Goal: Transaction & Acquisition: Purchase product/service

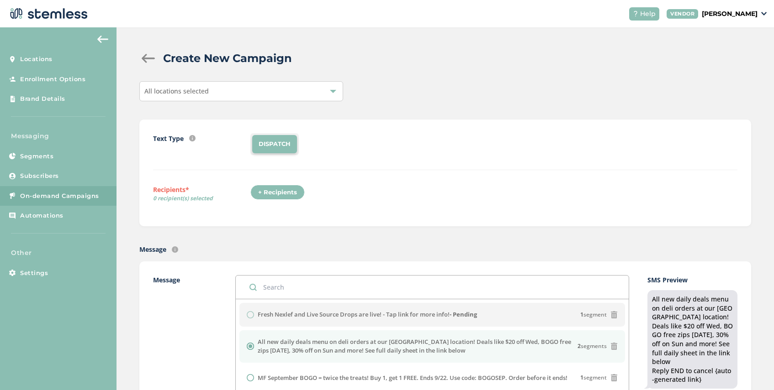
click at [258, 89] on div "All locations selected" at bounding box center [241, 91] width 204 height 20
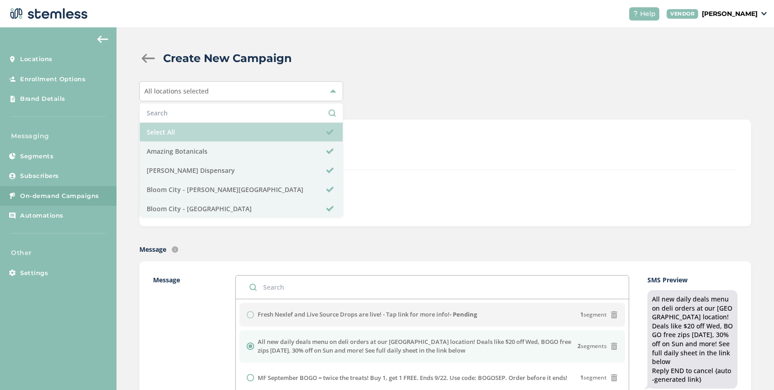
click at [221, 128] on li "Select All" at bounding box center [241, 132] width 203 height 19
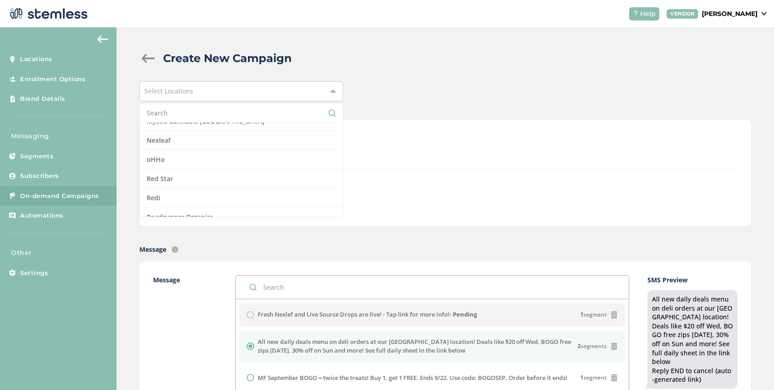
scroll to position [662, 0]
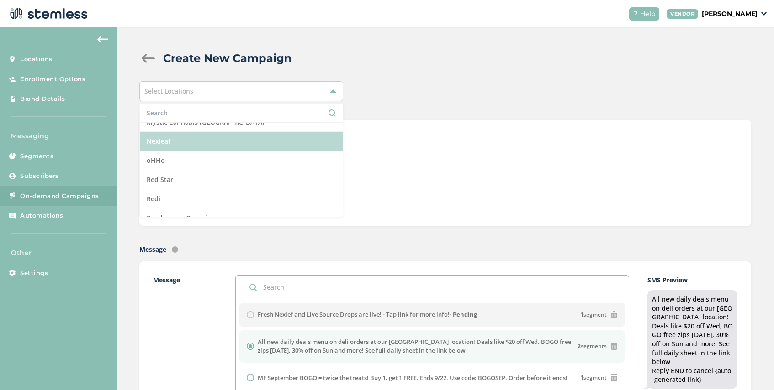
click at [208, 140] on li "Nexleaf" at bounding box center [241, 141] width 203 height 19
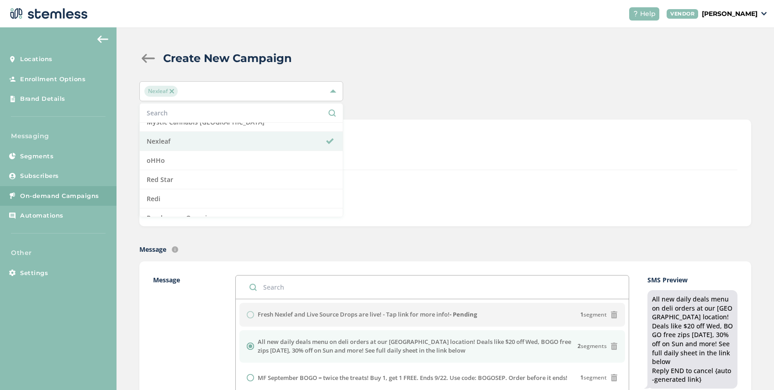
click at [428, 161] on div "Text Type SMS : A cost effective way to reach your customers. Send a intro text…" at bounding box center [445, 151] width 584 height 37
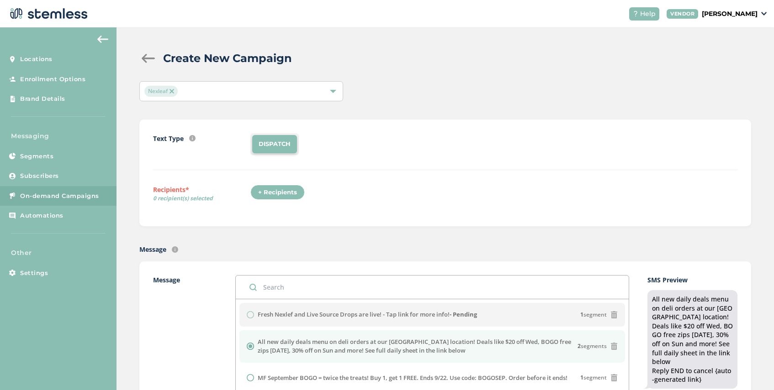
click at [285, 189] on div "+ Recipients" at bounding box center [277, 193] width 54 height 16
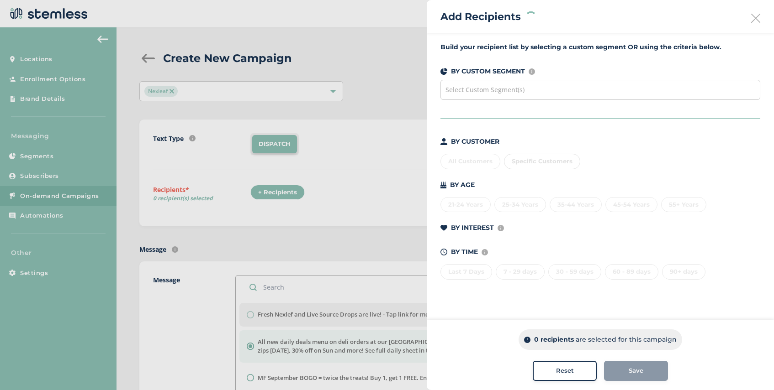
click at [514, 83] on div "Select Custom Segment(s)" at bounding box center [600, 90] width 320 height 20
click at [546, 161] on span "Specific Customers" at bounding box center [542, 161] width 61 height 7
click at [541, 177] on input "text" at bounding box center [595, 180] width 168 height 10
type input "623313"
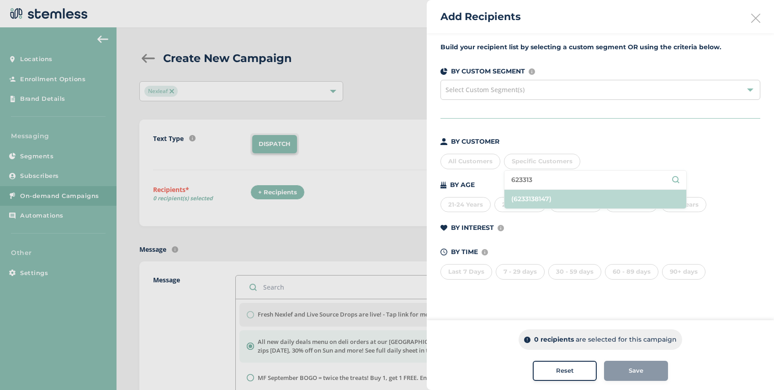
click at [554, 195] on li "(6233138147)" at bounding box center [595, 199] width 182 height 19
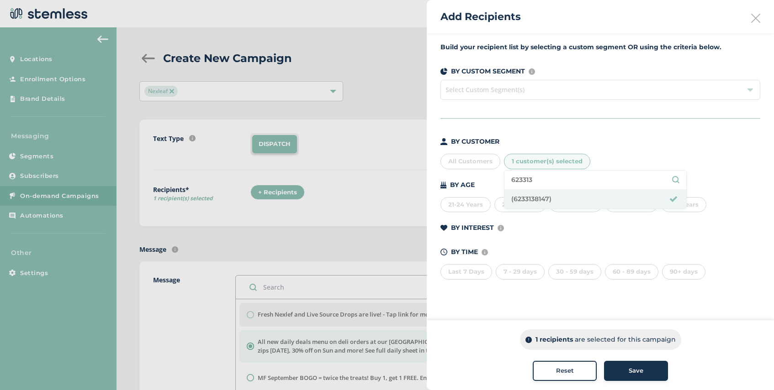
click at [635, 369] on span "Save" at bounding box center [635, 371] width 15 height 9
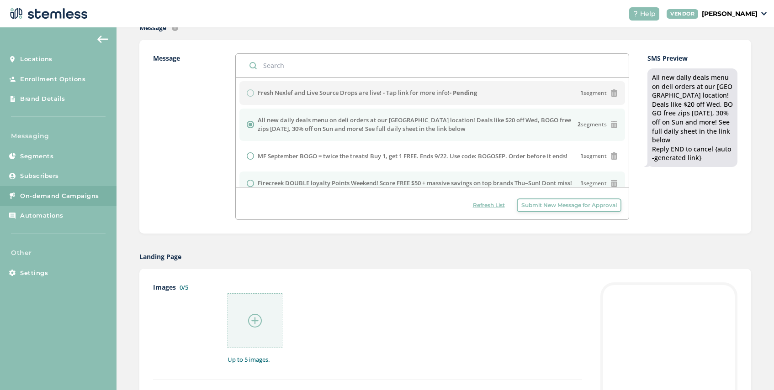
scroll to position [199, 0]
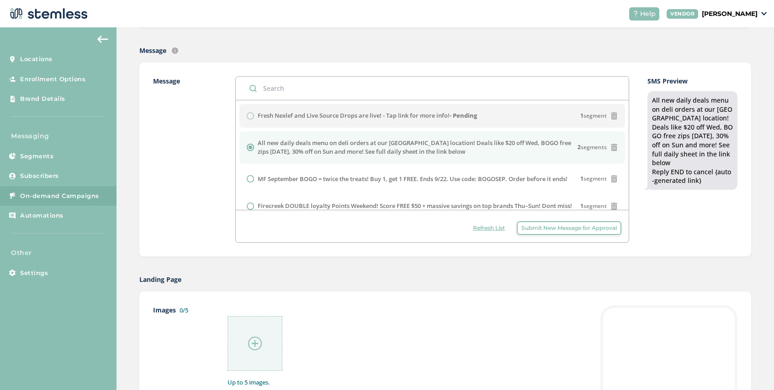
click at [494, 230] on span "Refresh List" at bounding box center [489, 228] width 32 height 8
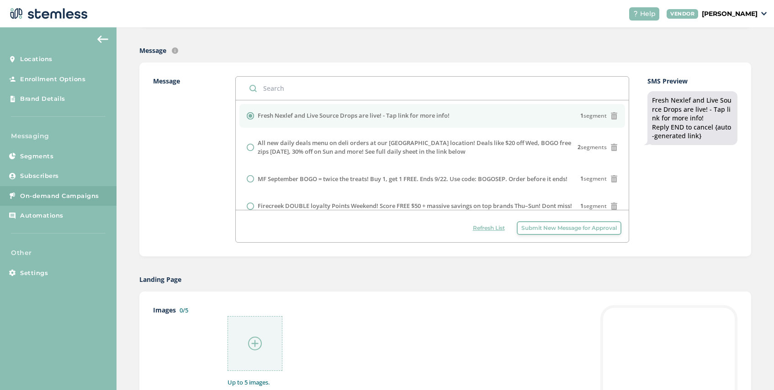
click at [251, 335] on div at bounding box center [254, 343] width 55 height 55
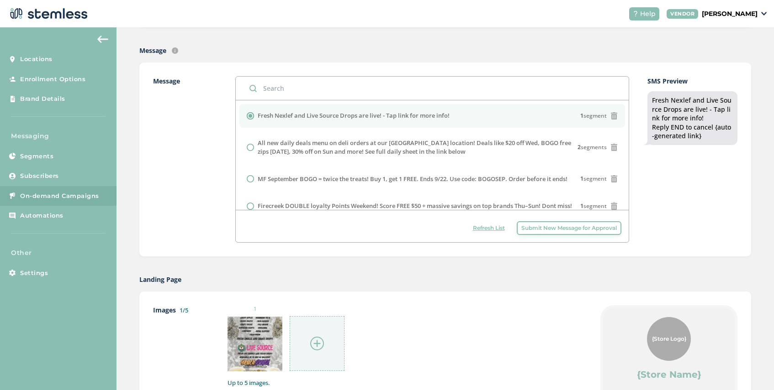
click at [314, 345] on img at bounding box center [317, 344] width 14 height 14
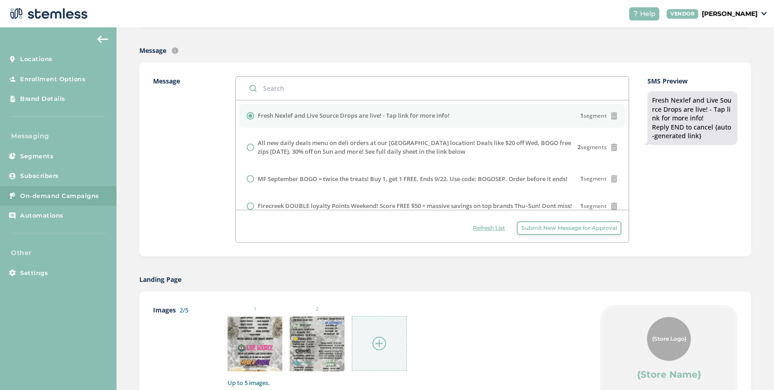
click at [374, 343] on img at bounding box center [379, 344] width 14 height 14
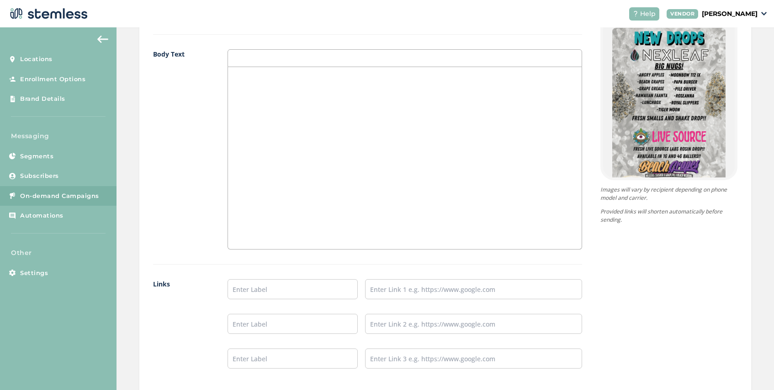
scroll to position [687, 0]
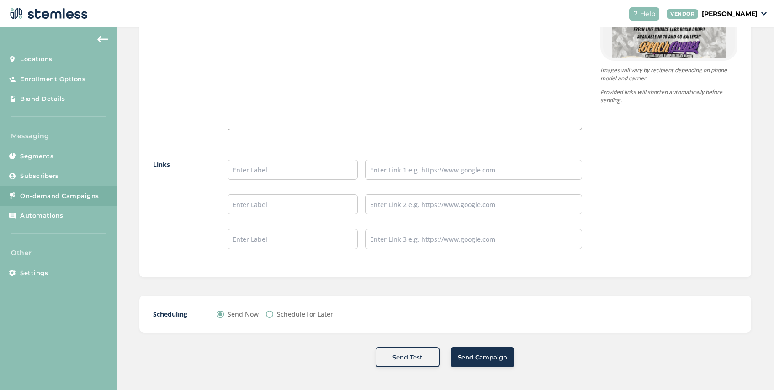
click at [467, 358] on span "Send Campaign" at bounding box center [482, 357] width 49 height 9
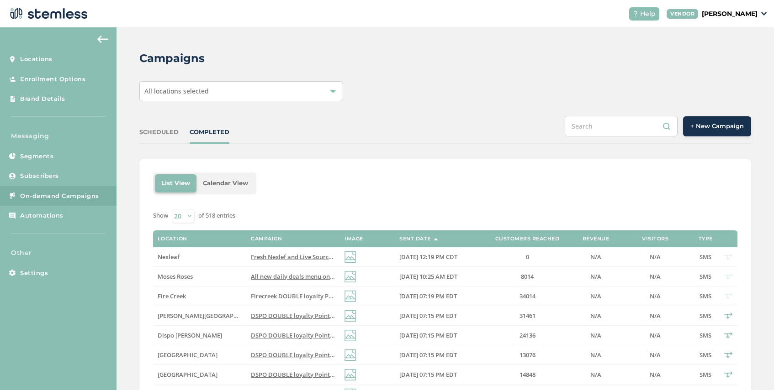
click at [218, 94] on div "All locations selected" at bounding box center [241, 91] width 204 height 20
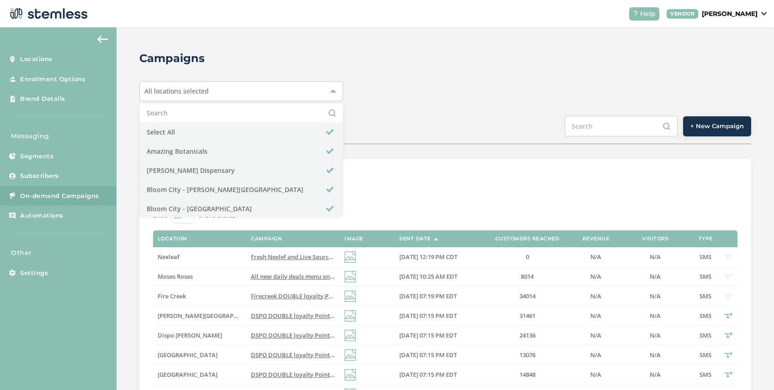
click at [717, 133] on button "+ New Campaign" at bounding box center [717, 126] width 68 height 20
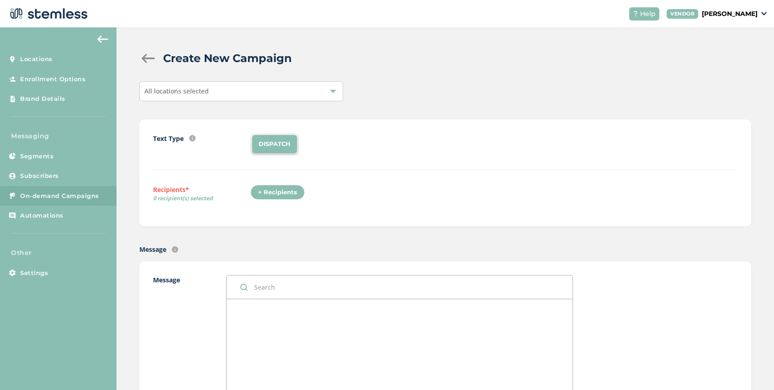
click at [234, 93] on div "All locations selected" at bounding box center [241, 91] width 204 height 20
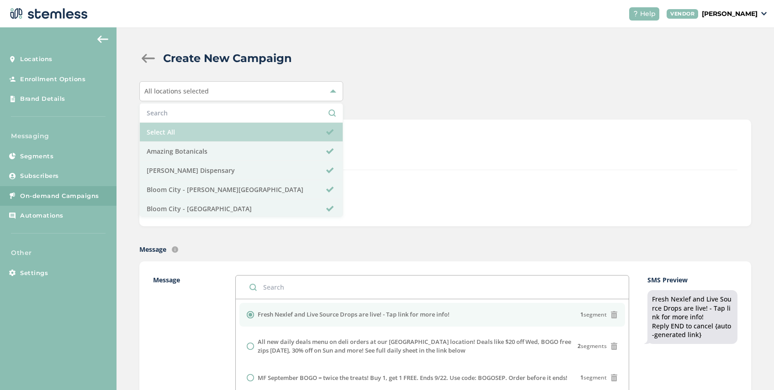
click at [212, 142] on li "Select All" at bounding box center [241, 132] width 203 height 19
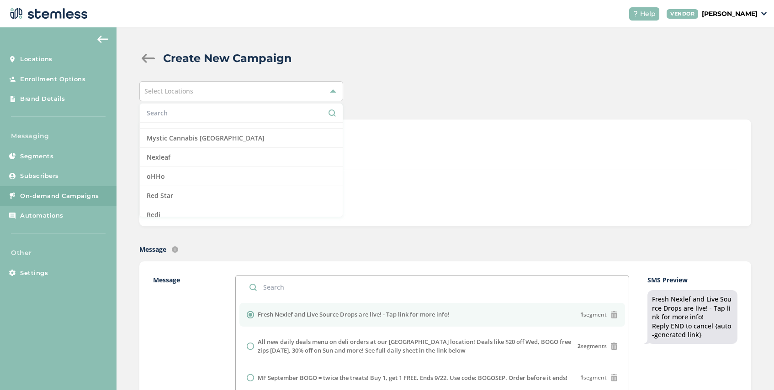
scroll to position [655, 0]
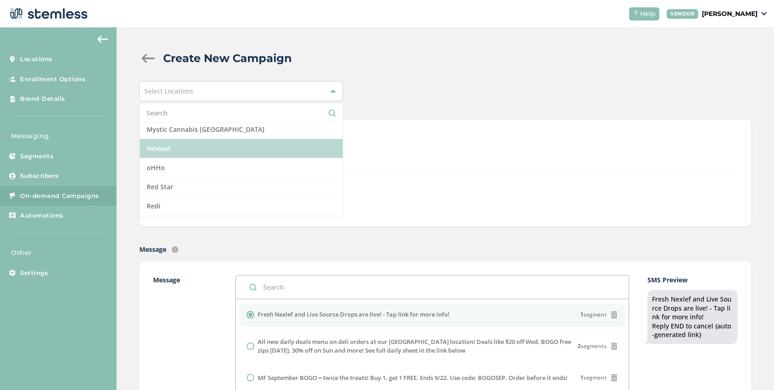
click at [212, 149] on li "Nexleaf" at bounding box center [241, 148] width 203 height 19
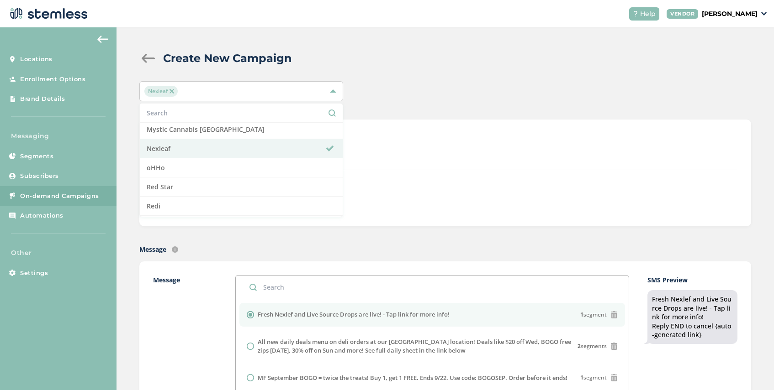
click at [379, 208] on div "Text Type SMS : A cost effective way to reach your customers. Send a intro text…" at bounding box center [445, 172] width 584 height 79
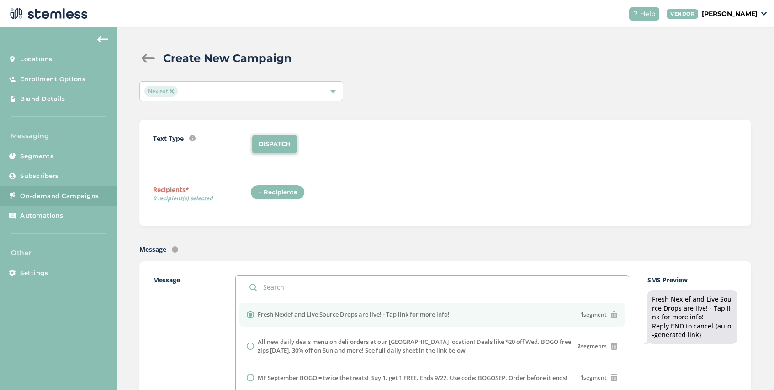
click at [278, 193] on div "+ Recipients" at bounding box center [277, 193] width 54 height 16
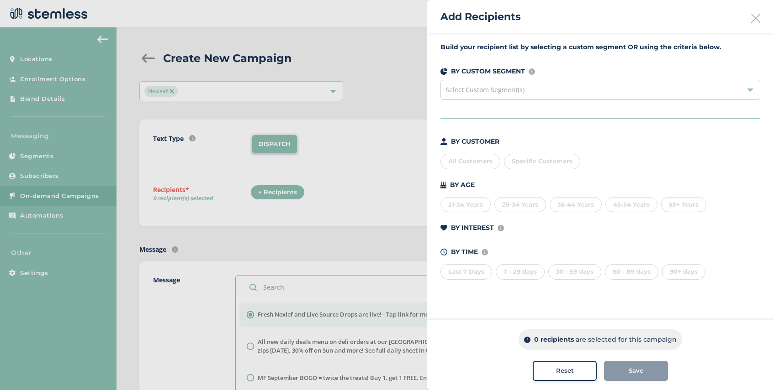
click at [515, 92] on span "Select Custom Segment(s)" at bounding box center [484, 89] width 79 height 9
click at [752, 25] on div "Add Recipients" at bounding box center [600, 16] width 347 height 33
click at [607, 93] on div "Select Custom Segment(s)" at bounding box center [600, 90] width 320 height 20
click at [344, 79] on div at bounding box center [387, 195] width 774 height 390
click at [353, 74] on div at bounding box center [387, 195] width 774 height 390
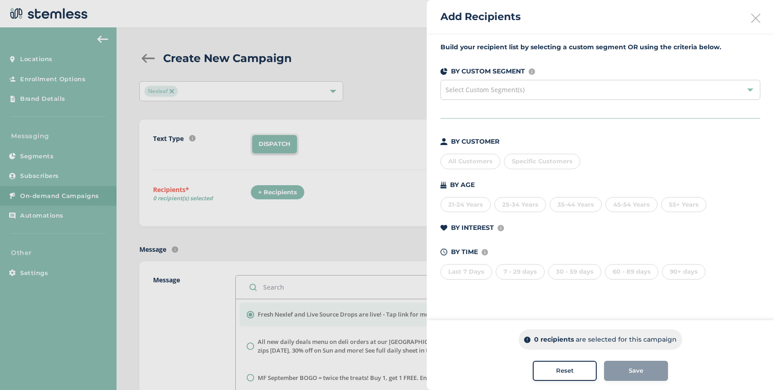
click at [52, 155] on div at bounding box center [387, 195] width 774 height 390
click at [754, 17] on icon at bounding box center [755, 18] width 9 height 9
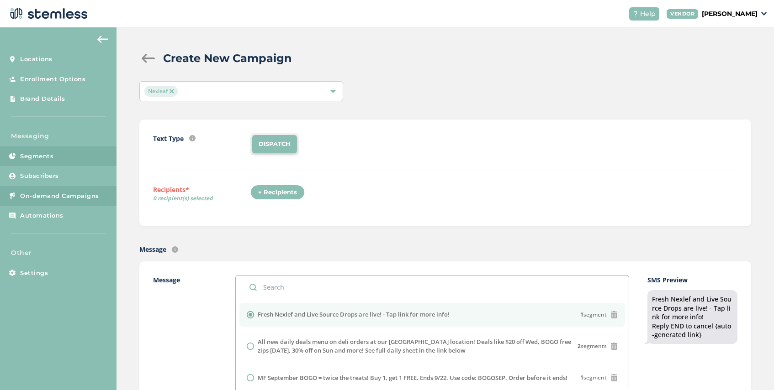
click at [56, 156] on link "Segments" at bounding box center [58, 157] width 116 height 20
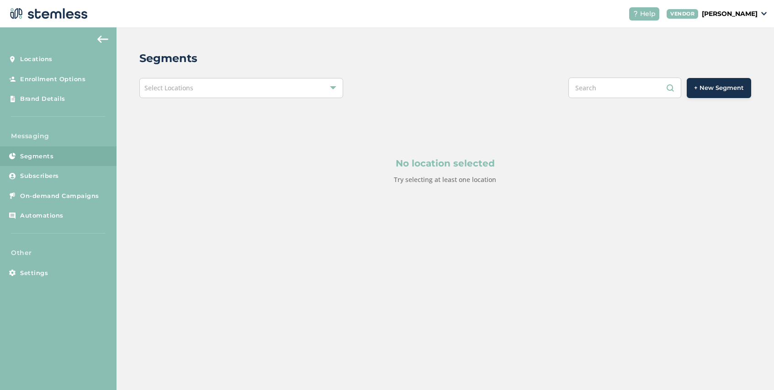
click at [710, 91] on span "+ New Segment" at bounding box center [719, 88] width 50 height 9
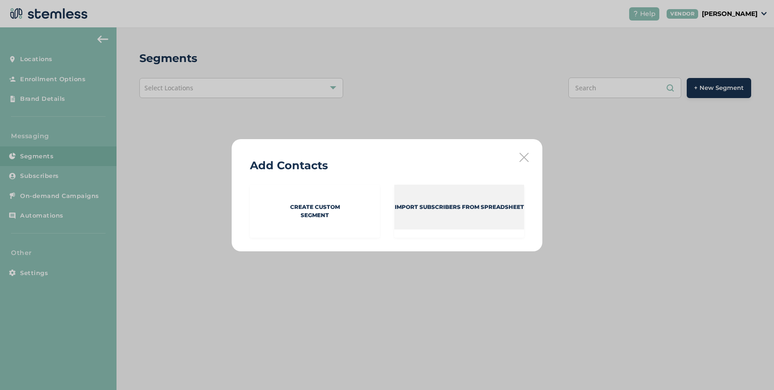
click at [421, 212] on div "Import Subscribers from spreadsheet" at bounding box center [459, 207] width 130 height 45
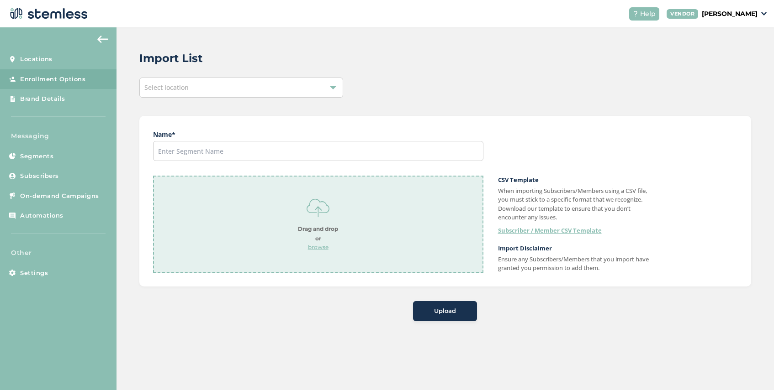
click at [196, 93] on div "Select location" at bounding box center [241, 88] width 204 height 20
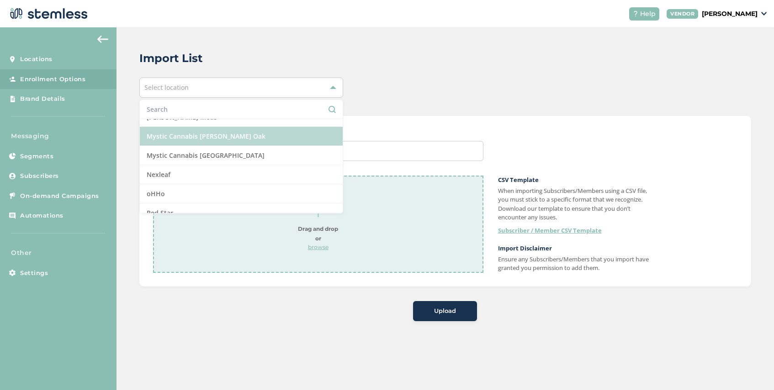
scroll to position [612, 0]
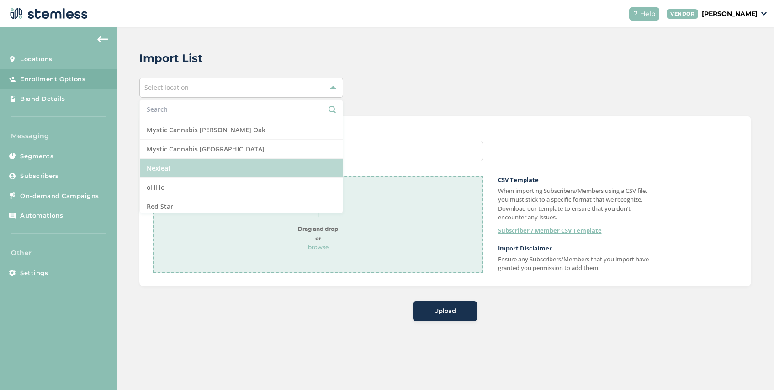
click at [195, 164] on li "Nexleaf" at bounding box center [241, 168] width 203 height 19
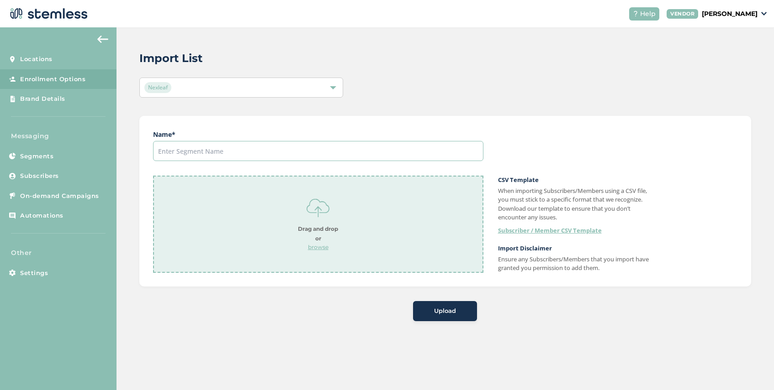
click at [220, 158] on input "text" at bounding box center [318, 151] width 330 height 20
type input "New Sept list"
click at [318, 247] on p "browse" at bounding box center [318, 247] width 40 height 8
click at [443, 310] on span "Upload" at bounding box center [445, 311] width 22 height 9
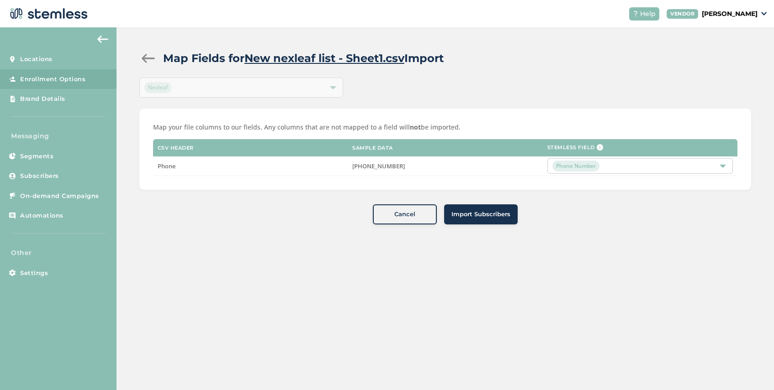
click at [490, 216] on span "Import Subscribers" at bounding box center [480, 214] width 59 height 9
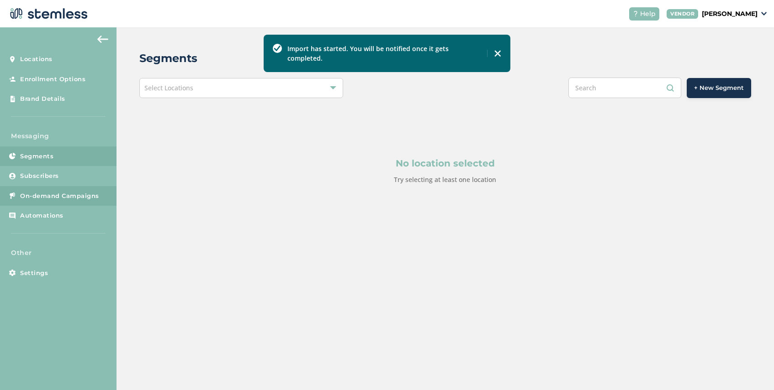
click at [63, 201] on link "On-demand Campaigns" at bounding box center [58, 196] width 116 height 20
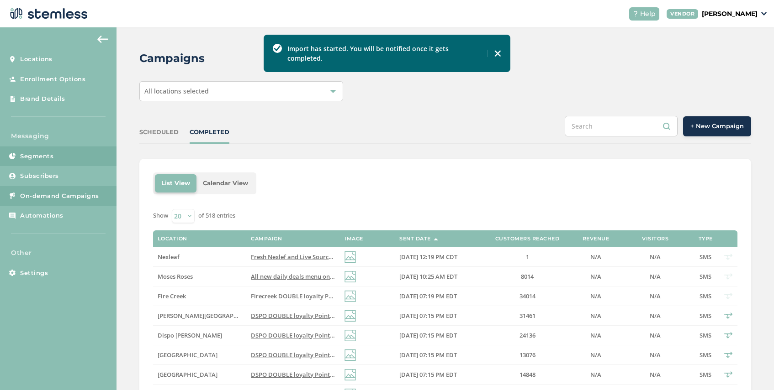
click at [42, 155] on span "Segments" at bounding box center [36, 156] width 33 height 9
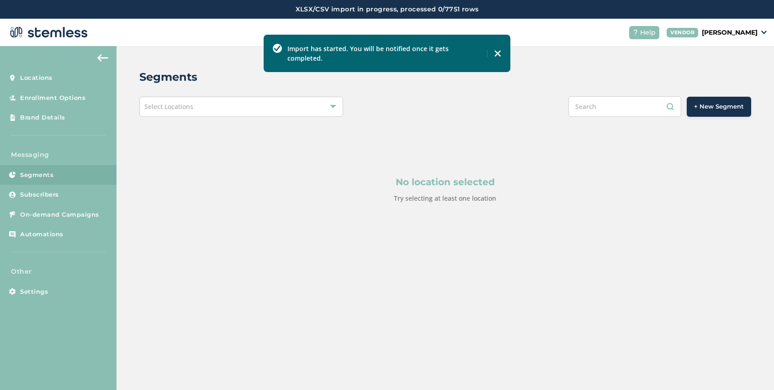
click at [220, 109] on div "Select Locations" at bounding box center [241, 107] width 204 height 20
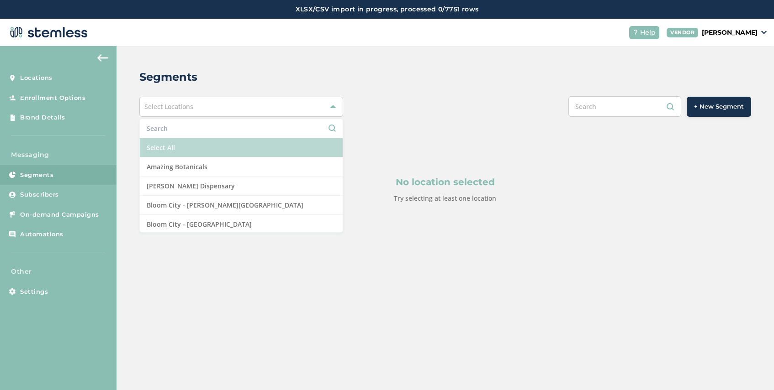
click at [205, 143] on li "Select All" at bounding box center [241, 147] width 203 height 19
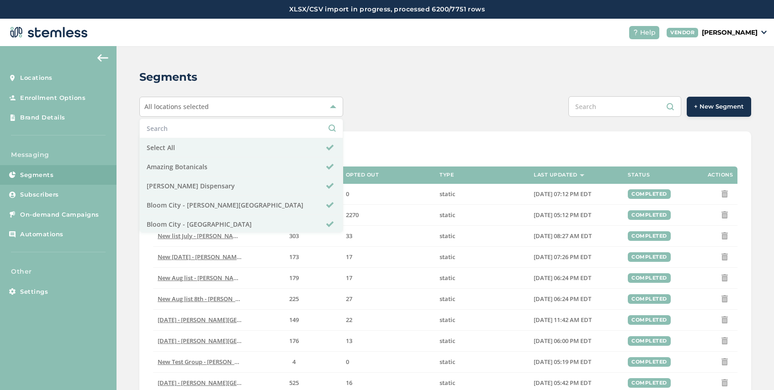
click at [363, 80] on div "Segments" at bounding box center [441, 77] width 604 height 16
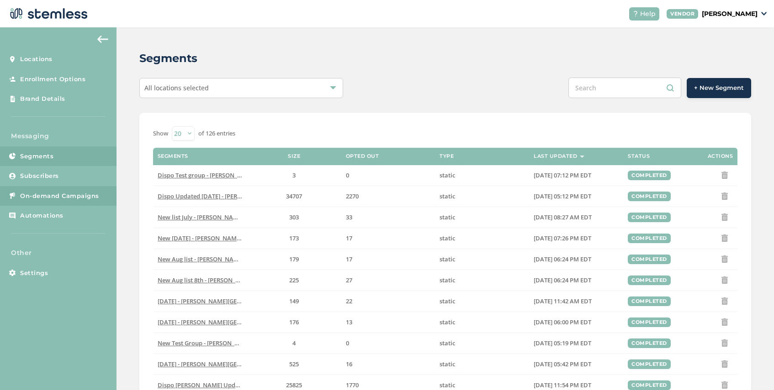
click at [45, 190] on link "On-demand Campaigns" at bounding box center [58, 196] width 116 height 20
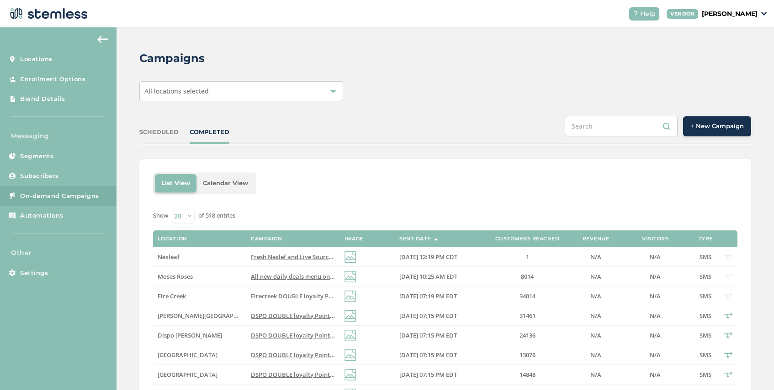
click at [708, 124] on span "+ New Campaign" at bounding box center [716, 126] width 53 height 9
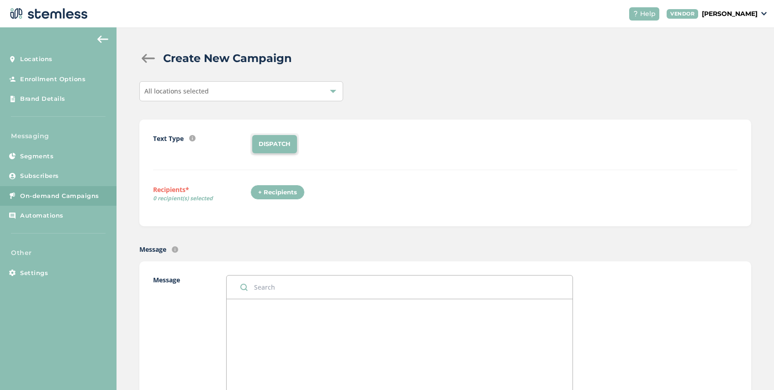
click at [206, 89] on span "All locations selected" at bounding box center [176, 91] width 64 height 9
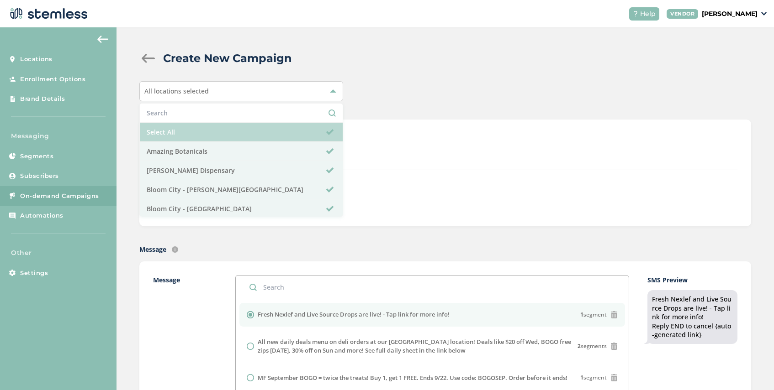
click at [192, 135] on li "Select All" at bounding box center [241, 132] width 203 height 19
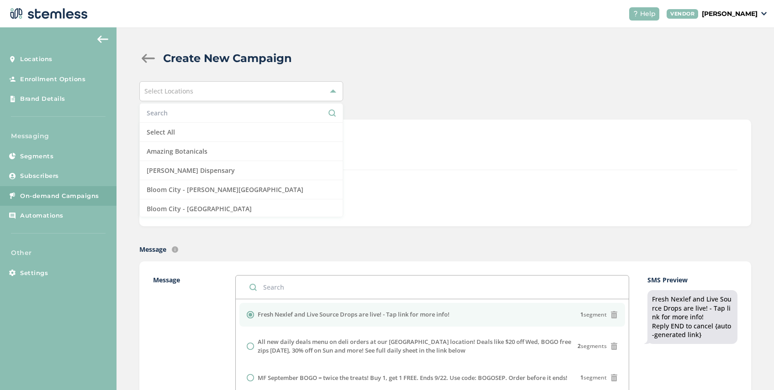
click at [192, 116] on input "text" at bounding box center [241, 113] width 189 height 10
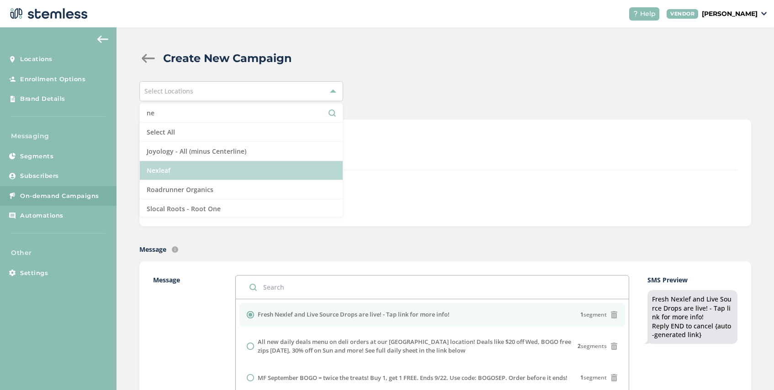
type input "ne"
click at [189, 167] on li "Nexleaf" at bounding box center [241, 170] width 203 height 19
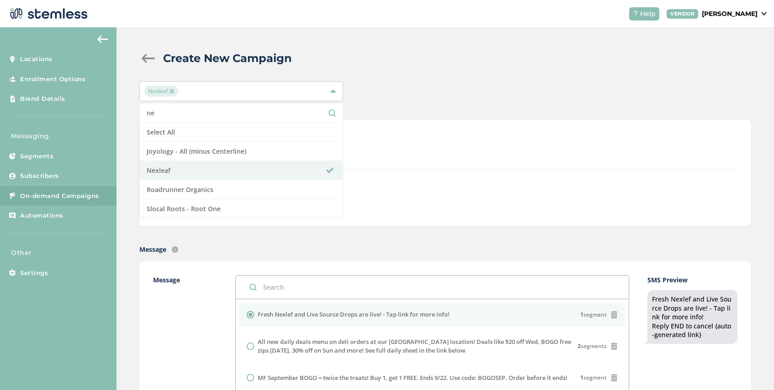
click at [378, 159] on div "Text Type SMS : A cost effective way to reach your customers. Send a intro text…" at bounding box center [445, 151] width 584 height 37
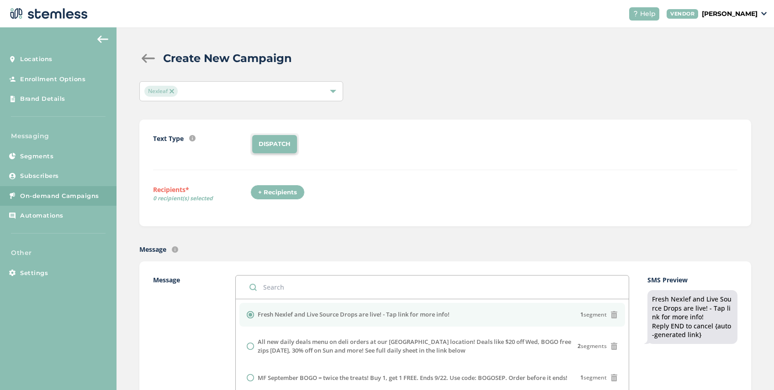
click at [271, 192] on div "+ Recipients" at bounding box center [277, 193] width 54 height 16
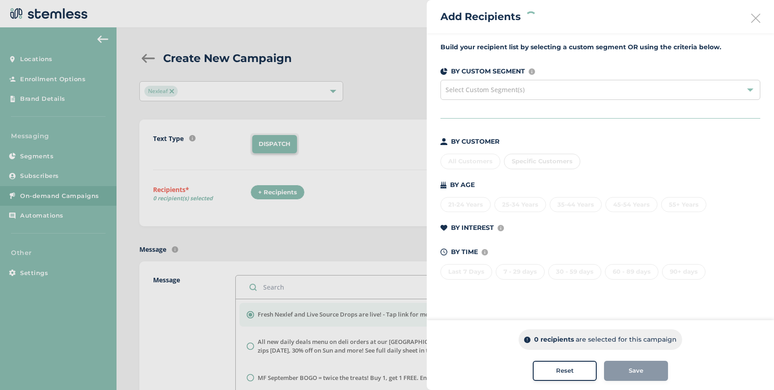
click at [476, 95] on div "Select Custom Segment(s)" at bounding box center [600, 90] width 320 height 20
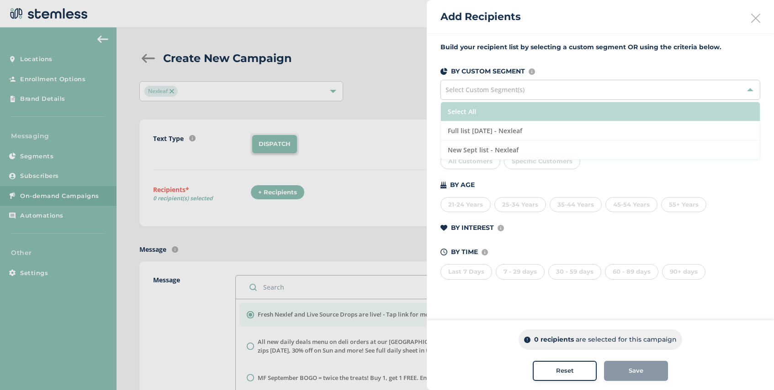
click at [522, 113] on li "Select All" at bounding box center [600, 111] width 319 height 19
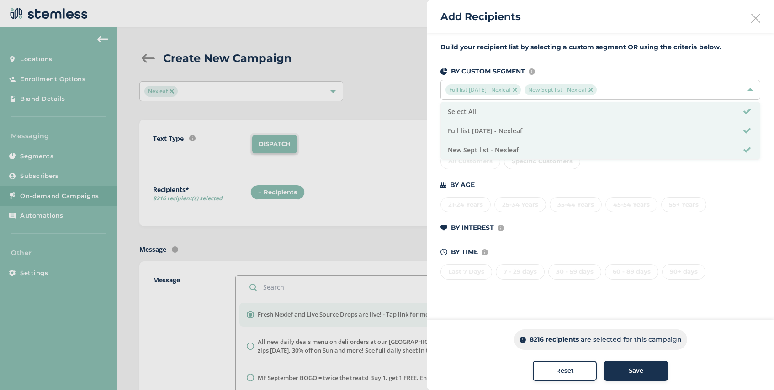
click at [635, 371] on span "Save" at bounding box center [635, 371] width 15 height 9
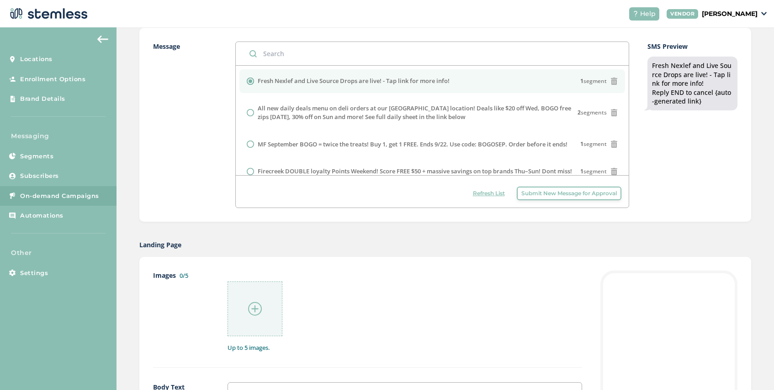
scroll to position [337, 0]
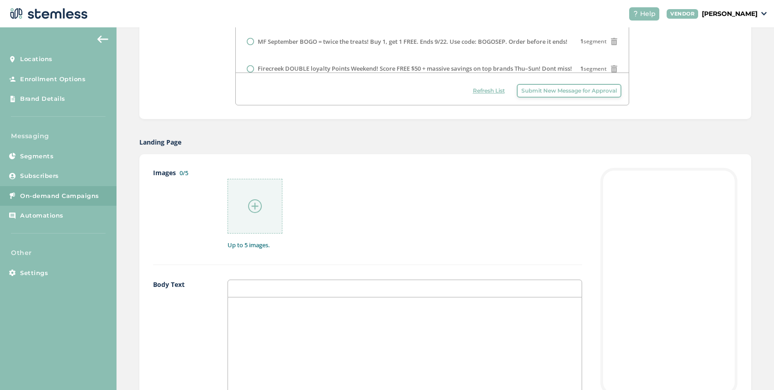
click at [256, 206] on img at bounding box center [255, 207] width 14 height 14
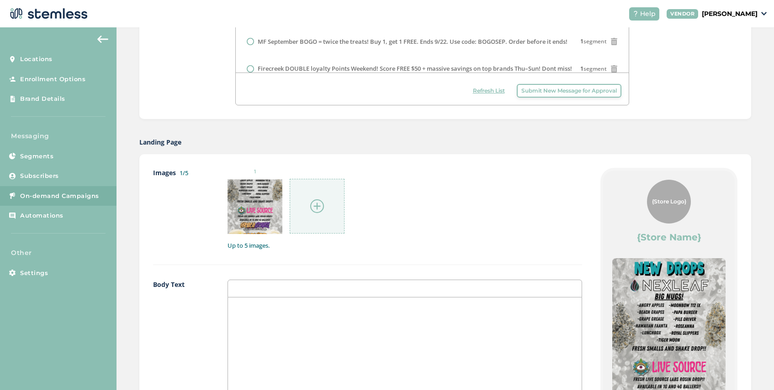
click at [317, 207] on img at bounding box center [317, 207] width 14 height 14
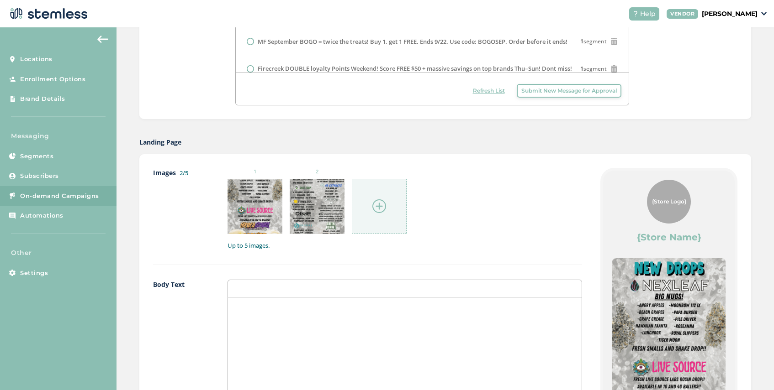
click at [378, 206] on img at bounding box center [379, 207] width 14 height 14
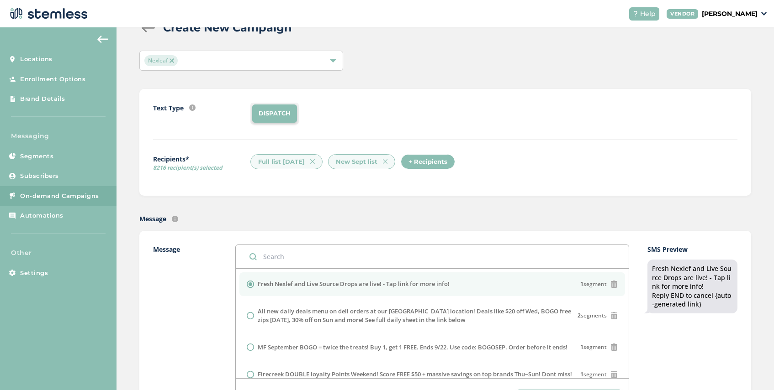
scroll to position [31, 0]
click at [387, 162] on img at bounding box center [385, 161] width 5 height 5
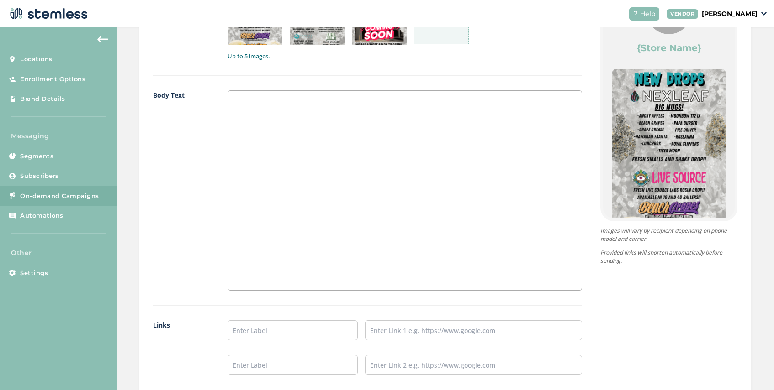
scroll to position [687, 0]
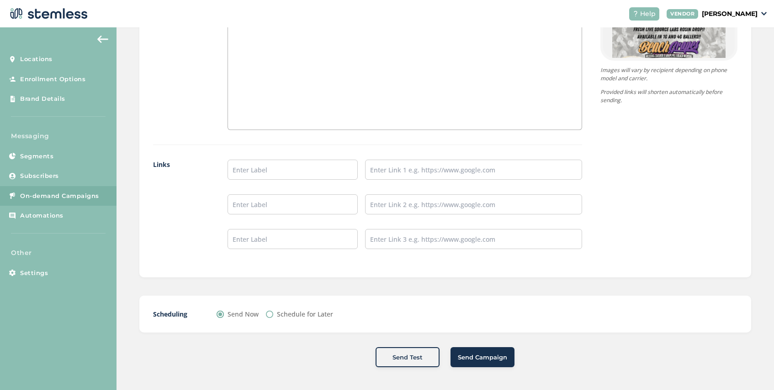
click at [481, 358] on span "Send Campaign" at bounding box center [482, 357] width 49 height 9
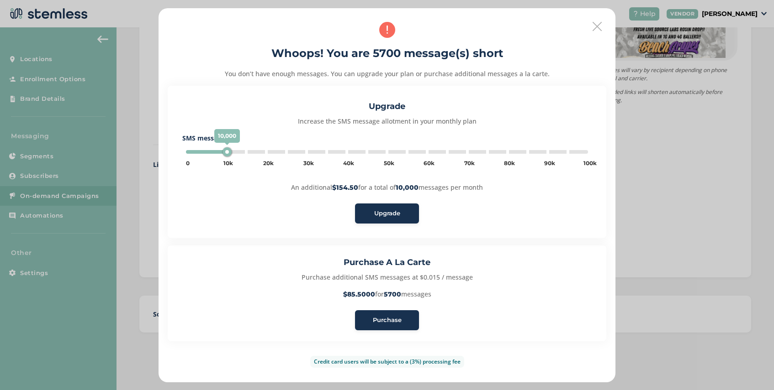
click at [390, 322] on span "Purchase" at bounding box center [387, 320] width 29 height 9
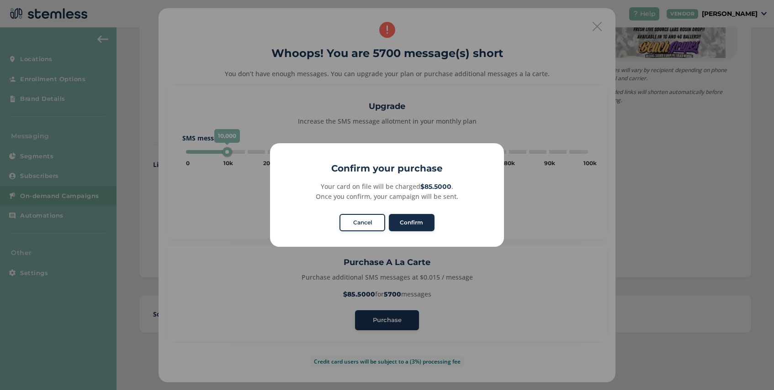
click at [407, 227] on button "Confirm" at bounding box center [412, 222] width 46 height 17
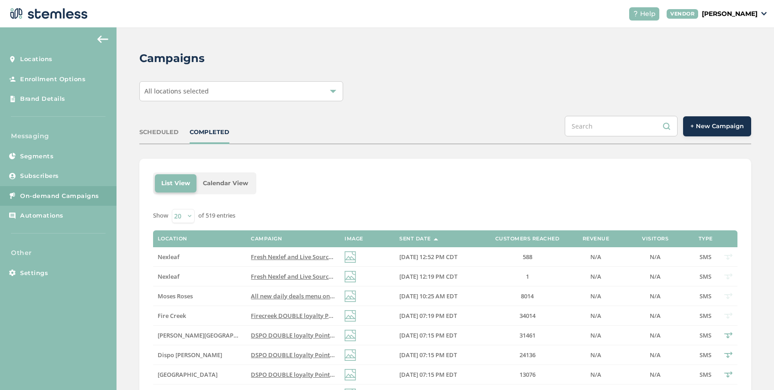
click at [247, 93] on div "All locations selected" at bounding box center [241, 91] width 204 height 20
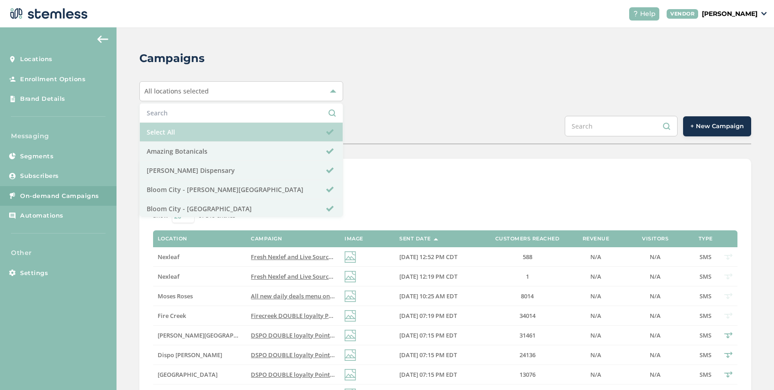
click at [210, 130] on li "Select All" at bounding box center [241, 132] width 203 height 19
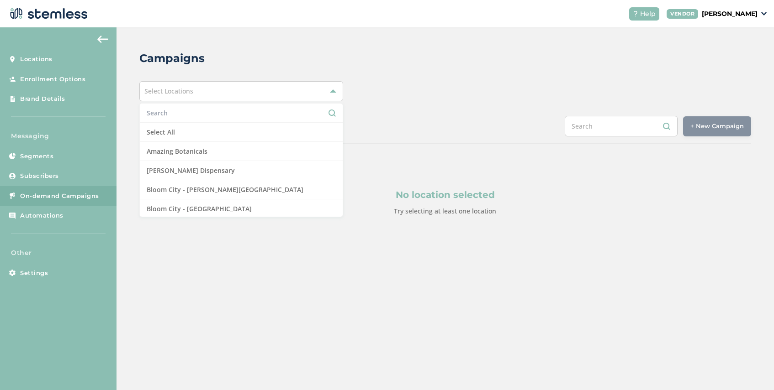
click at [209, 116] on input "text" at bounding box center [241, 113] width 189 height 10
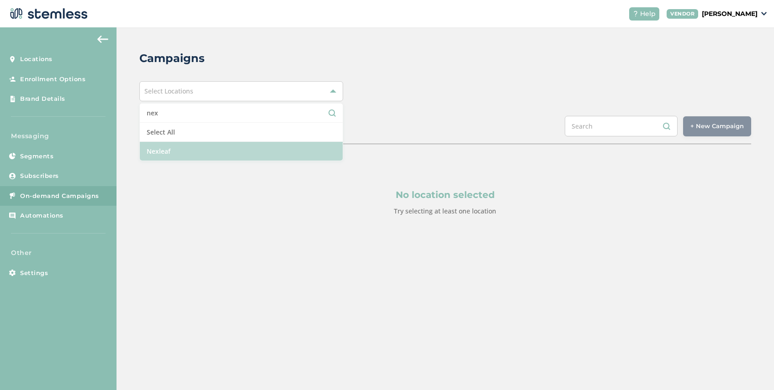
type input "nex"
click at [180, 153] on li "Nexleaf" at bounding box center [241, 151] width 203 height 19
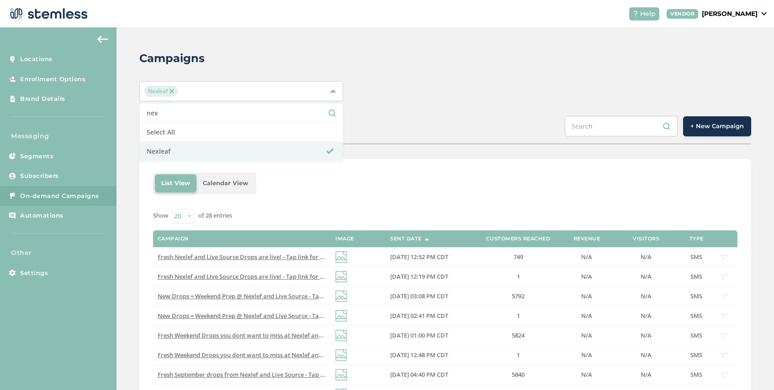
click at [706, 121] on button "+ New Campaign" at bounding box center [717, 126] width 68 height 20
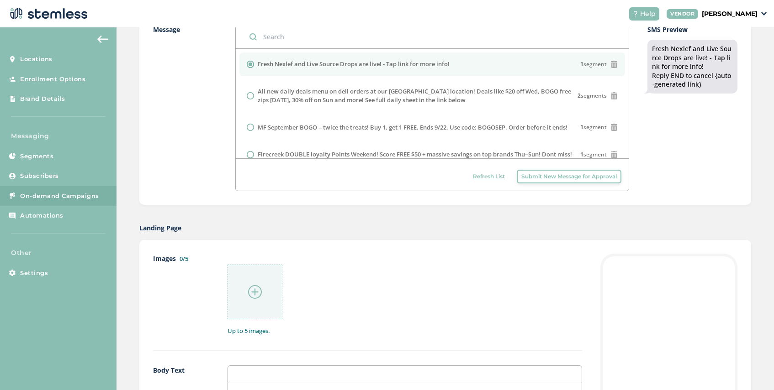
scroll to position [118, 0]
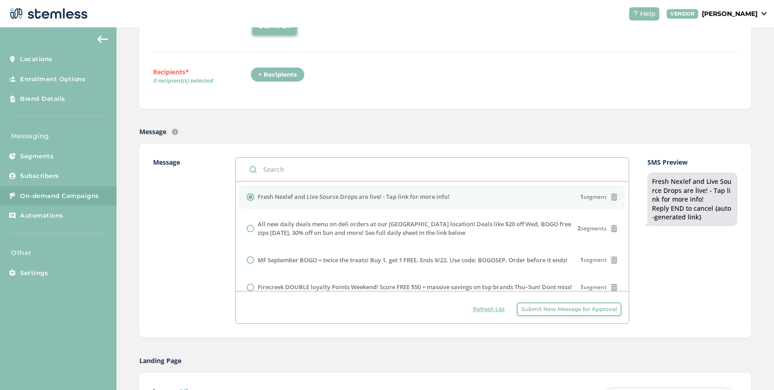
click at [556, 307] on span "Submit New Message for Approval" at bounding box center [568, 310] width 95 height 8
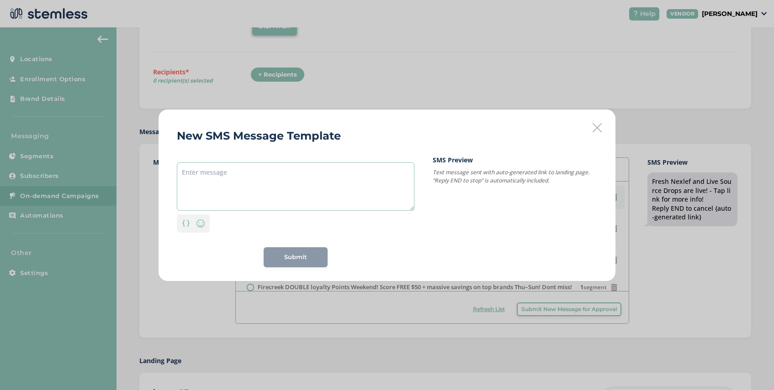
click at [246, 169] on textarea at bounding box center [295, 187] width 237 height 48
paste textarea "Welcome to [PERSON_NAME]'s texting program where we let you know about all our …"
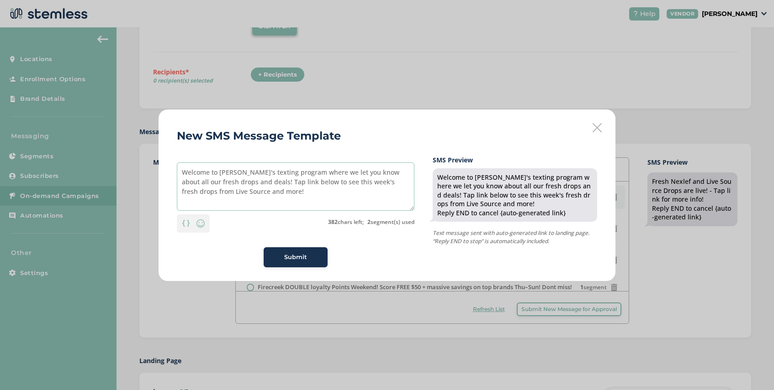
click at [231, 183] on textarea "Welcome to [PERSON_NAME]'s texting program where we let you know about all our …" at bounding box center [295, 187] width 237 height 48
type textarea "Welcome to [PERSON_NAME]'s texting program where we let you know about all our …"
click at [294, 255] on span "Submit" at bounding box center [295, 257] width 23 height 9
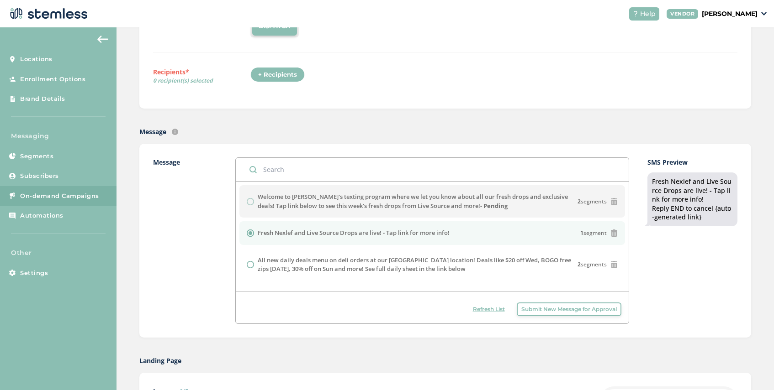
click at [491, 310] on span "Refresh List" at bounding box center [489, 310] width 32 height 8
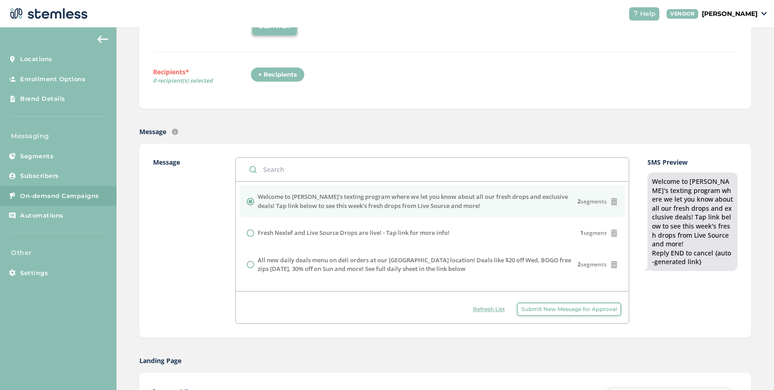
scroll to position [0, 0]
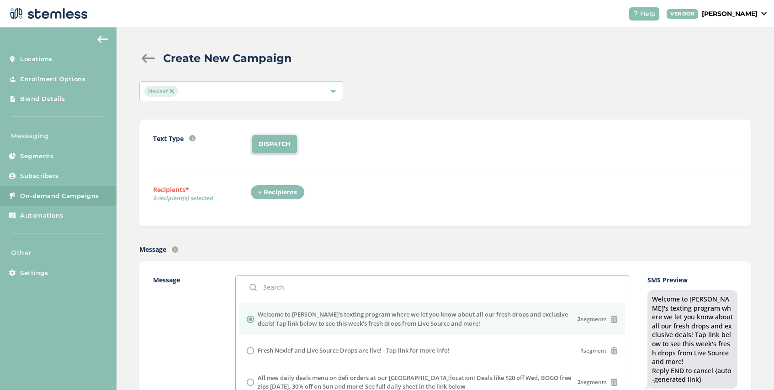
click at [271, 193] on div "+ Recipients" at bounding box center [277, 193] width 54 height 16
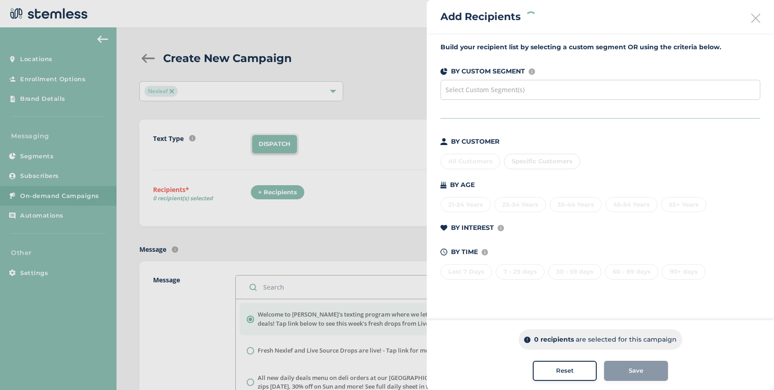
click at [493, 87] on span "Select Custom Segment(s)" at bounding box center [484, 89] width 79 height 9
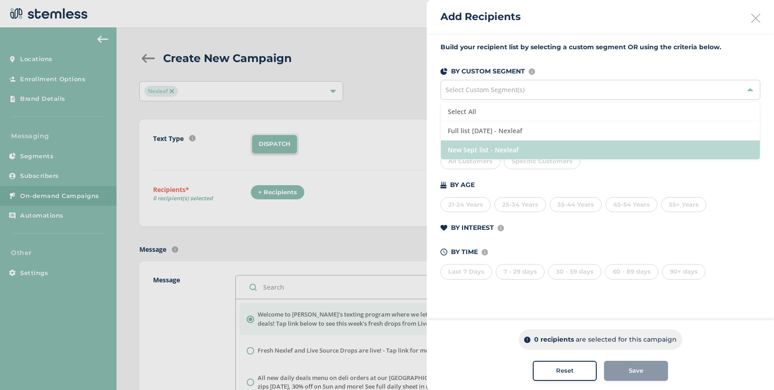
click at [511, 144] on li "New Sept list - Nexleaf" at bounding box center [600, 150] width 319 height 19
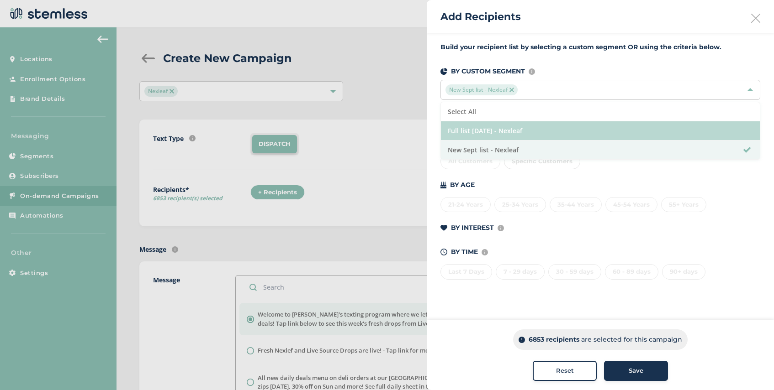
click at [532, 124] on li "Full list [DATE] - Nexleaf" at bounding box center [600, 130] width 319 height 19
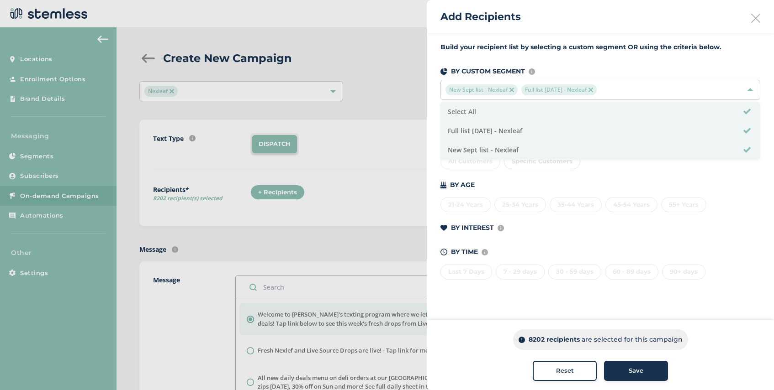
click at [584, 180] on div "BY AGE" at bounding box center [600, 185] width 320 height 10
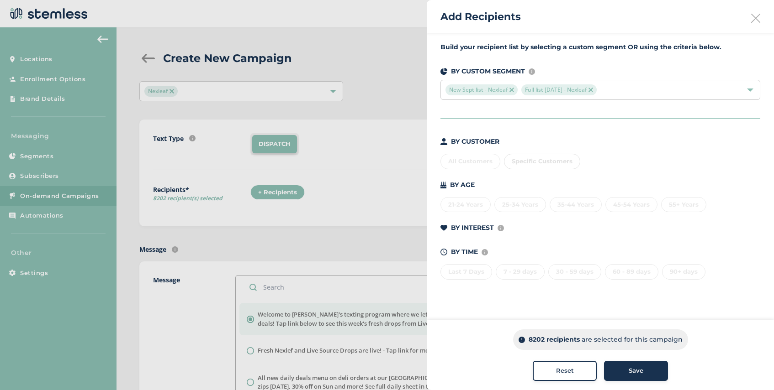
click at [523, 246] on div "BY CUSTOMER All Customers Specific Customers BY AGE [DEMOGRAPHIC_DATA] Years 25…" at bounding box center [600, 208] width 320 height 143
click at [616, 83] on div "New Sept list - Nexleaf Full list [DATE] - Nexleaf" at bounding box center [600, 90] width 320 height 20
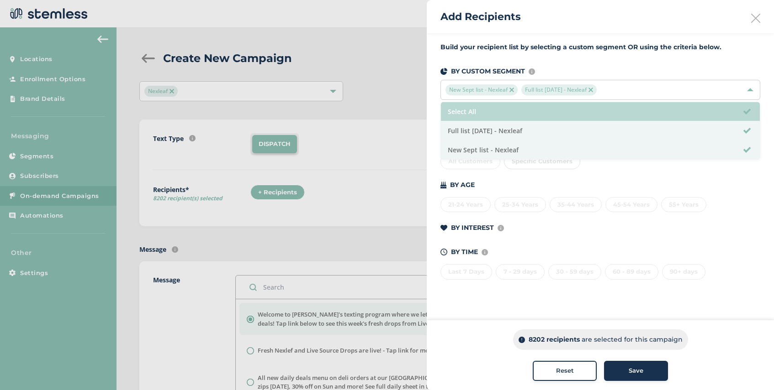
click at [511, 111] on li "Select All" at bounding box center [600, 111] width 319 height 19
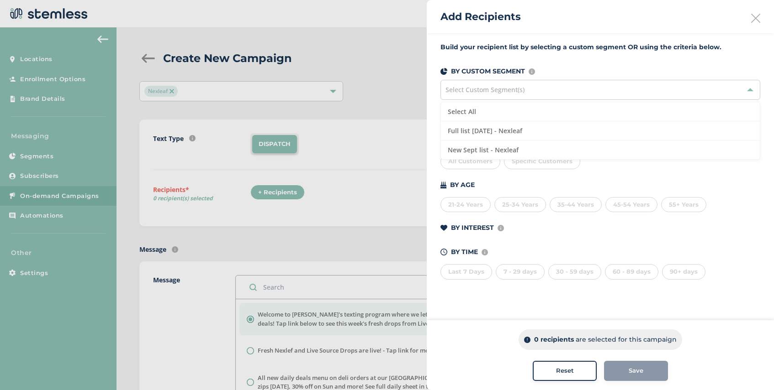
click at [600, 171] on div "BY CUSTOMER All Customers Specific Customers BY AGE [DEMOGRAPHIC_DATA] Years 25…" at bounding box center [600, 208] width 320 height 143
click at [472, 271] on div "Last 7 Days" at bounding box center [466, 272] width 52 height 16
click at [478, 271] on div "Last 7 Days" at bounding box center [466, 272] width 52 height 16
click at [476, 163] on div "All Customers" at bounding box center [470, 162] width 60 height 16
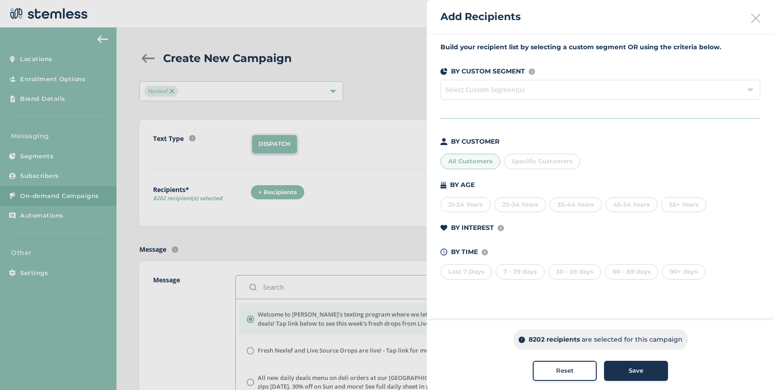
click at [477, 163] on div "All Customers" at bounding box center [470, 162] width 60 height 16
click at [546, 90] on div "Select Custom Segment(s)" at bounding box center [600, 90] width 320 height 20
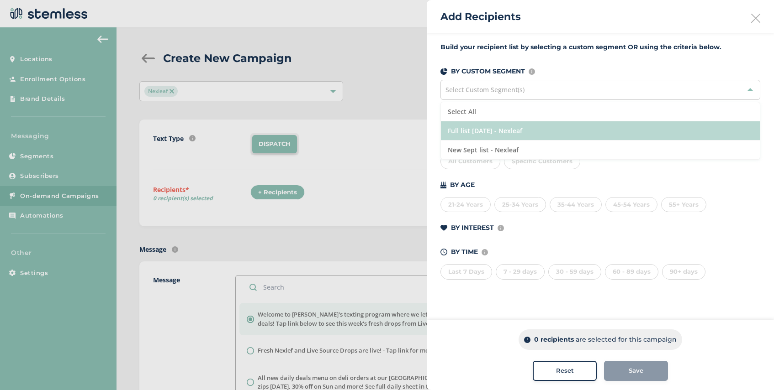
click at [554, 129] on li "Full list [DATE] - Nexleaf" at bounding box center [600, 130] width 319 height 19
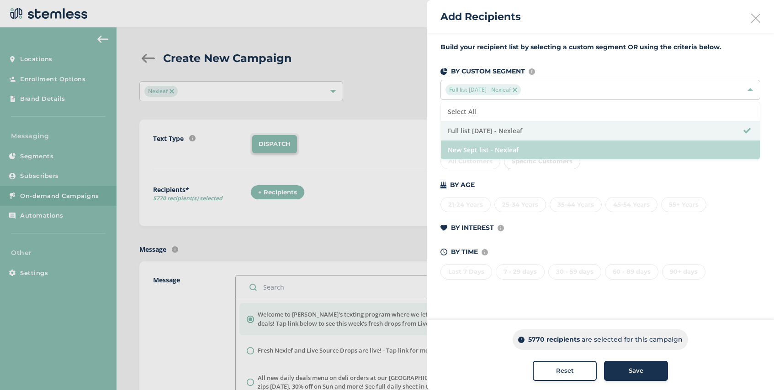
click at [614, 152] on li "New Sept list - Nexleaf" at bounding box center [600, 150] width 319 height 19
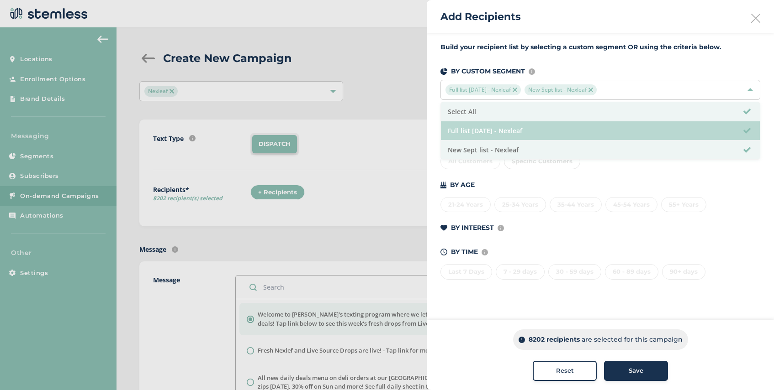
click at [595, 132] on li "Full list [DATE] - Nexleaf" at bounding box center [600, 130] width 319 height 19
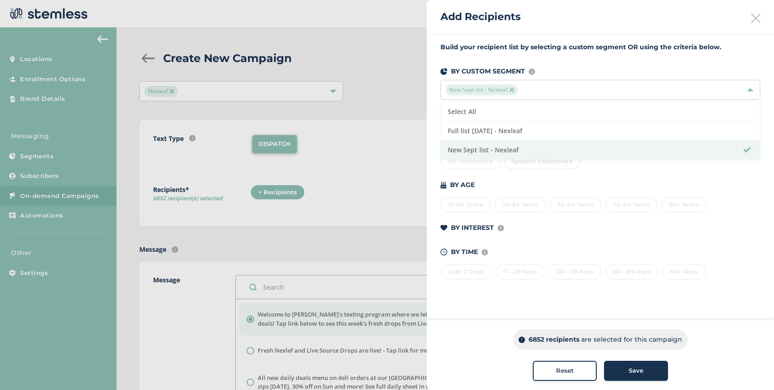
click at [753, 17] on icon at bounding box center [755, 18] width 9 height 9
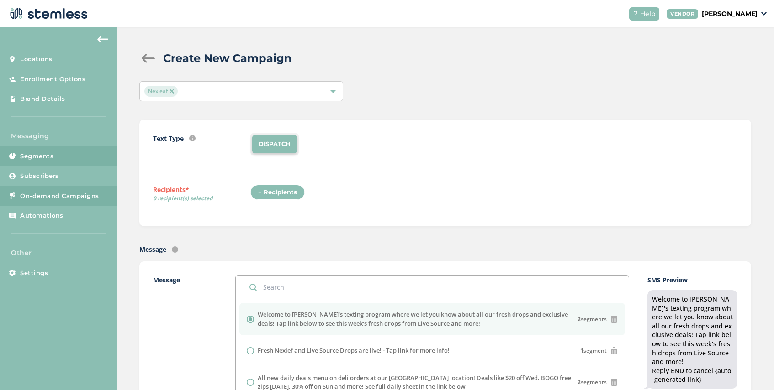
click at [56, 163] on link "Segments" at bounding box center [58, 157] width 116 height 20
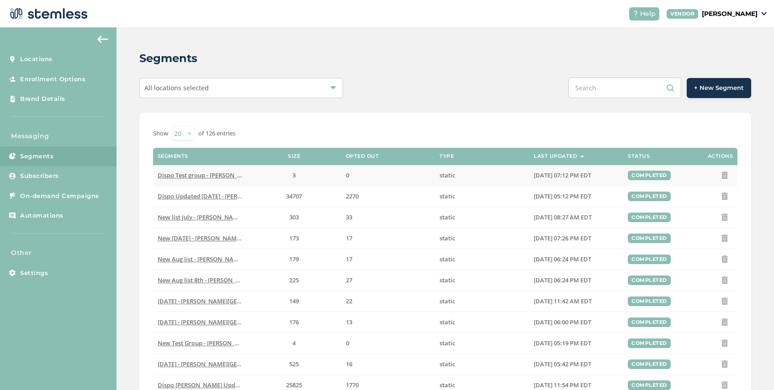
scroll to position [258, 0]
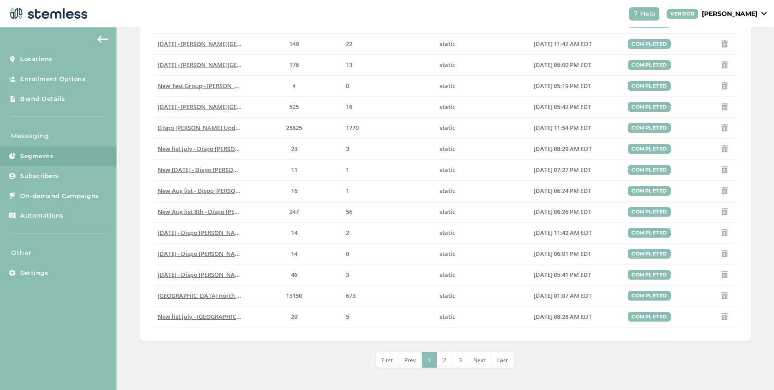
click at [460, 358] on span "3" at bounding box center [460, 361] width 3 height 8
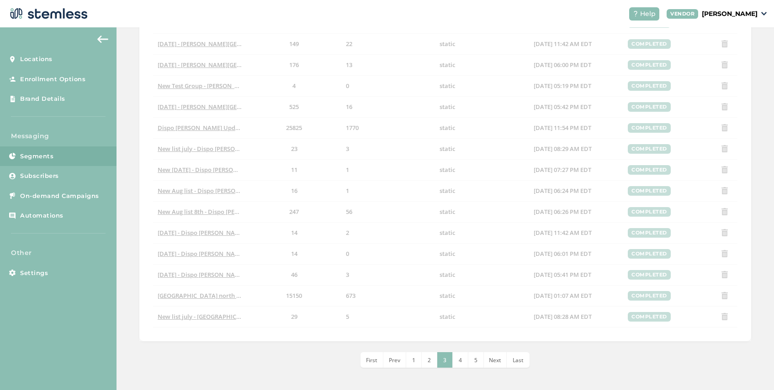
click at [478, 362] on li "5" at bounding box center [476, 361] width 16 height 16
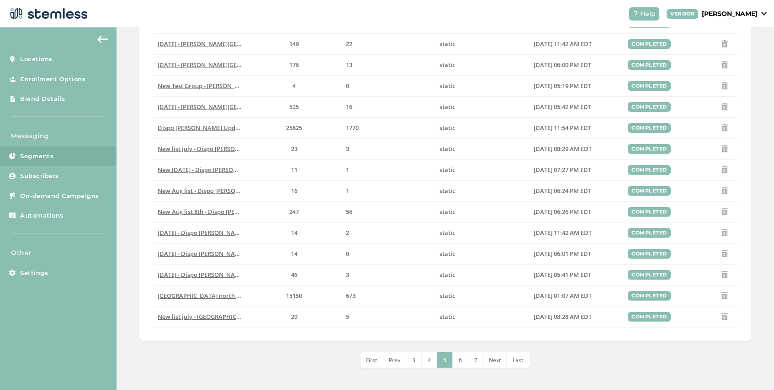
click at [519, 362] on span "Last" at bounding box center [517, 361] width 11 height 8
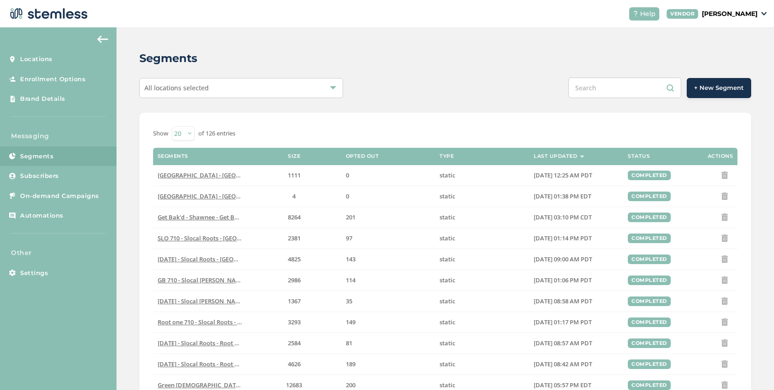
scroll to position [0, 0]
click at [232, 88] on div "All locations selected" at bounding box center [241, 88] width 204 height 20
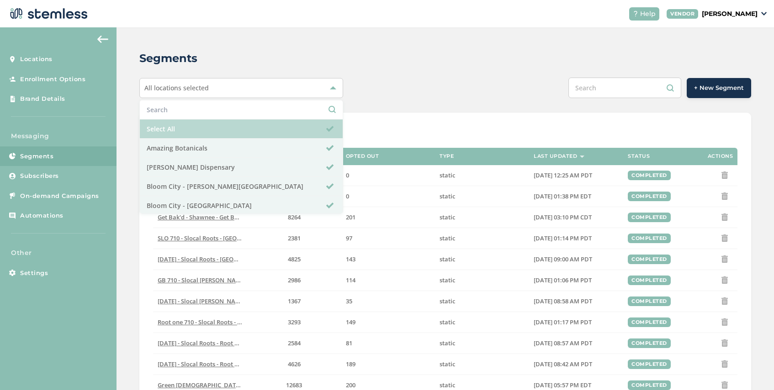
click at [208, 129] on li "Select All" at bounding box center [241, 129] width 203 height 19
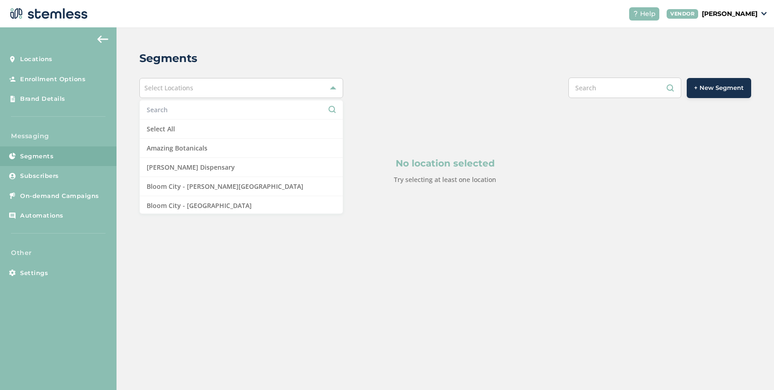
click at [207, 110] on input "text" at bounding box center [241, 110] width 189 height 10
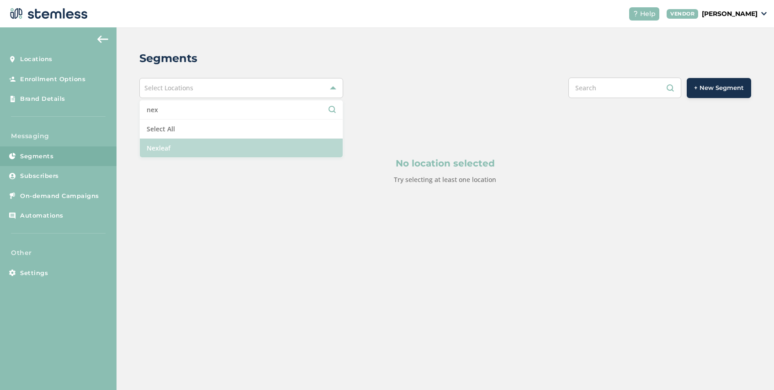
type input "nex"
click at [201, 145] on li "Nexleaf" at bounding box center [241, 148] width 203 height 19
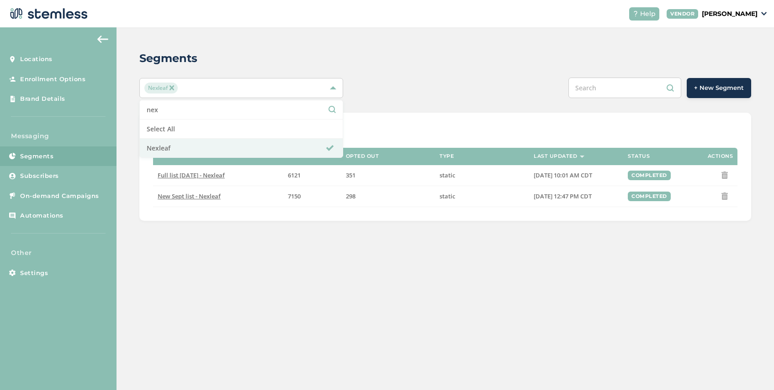
click at [405, 58] on div "Segments" at bounding box center [441, 58] width 604 height 16
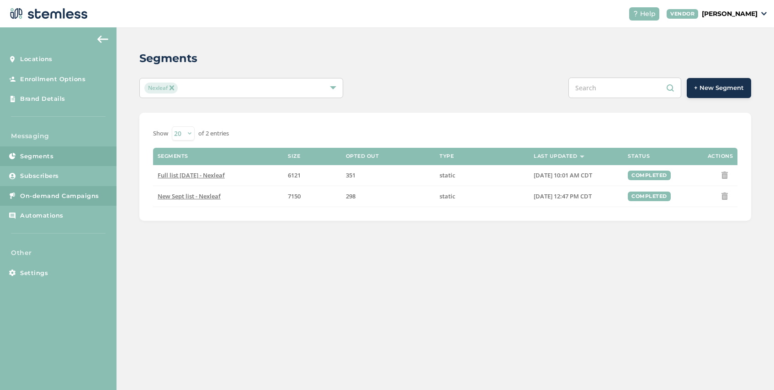
click at [63, 201] on link "On-demand Campaigns" at bounding box center [58, 196] width 116 height 20
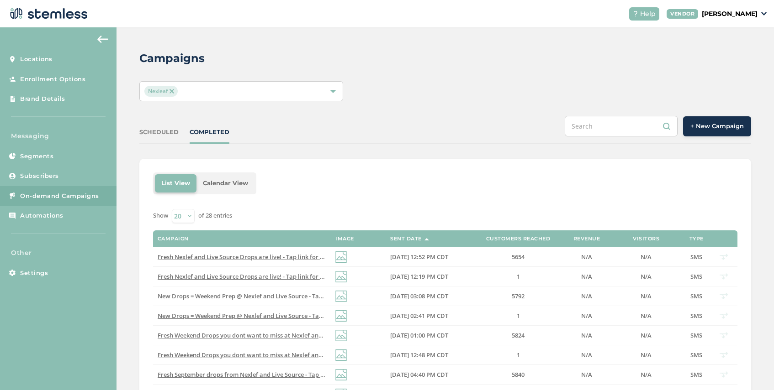
click at [700, 134] on button "+ New Campaign" at bounding box center [717, 126] width 68 height 20
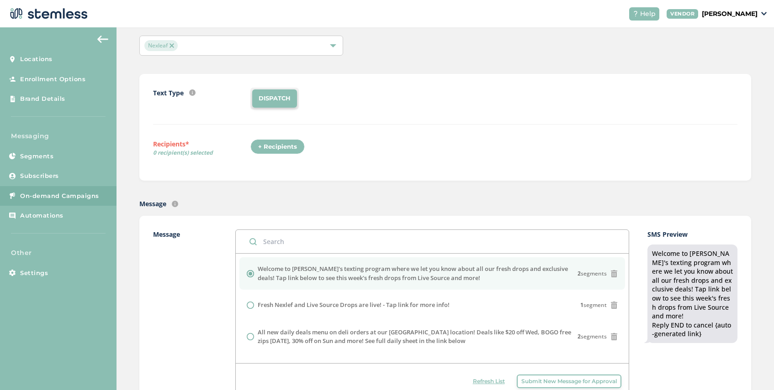
scroll to position [50, 0]
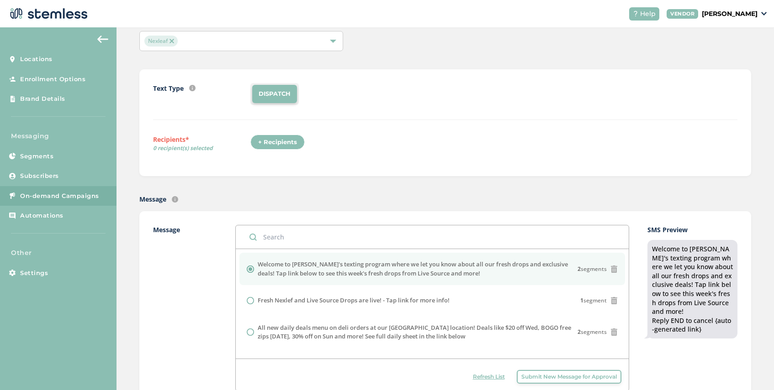
click at [282, 144] on div "+ Recipients" at bounding box center [277, 143] width 54 height 16
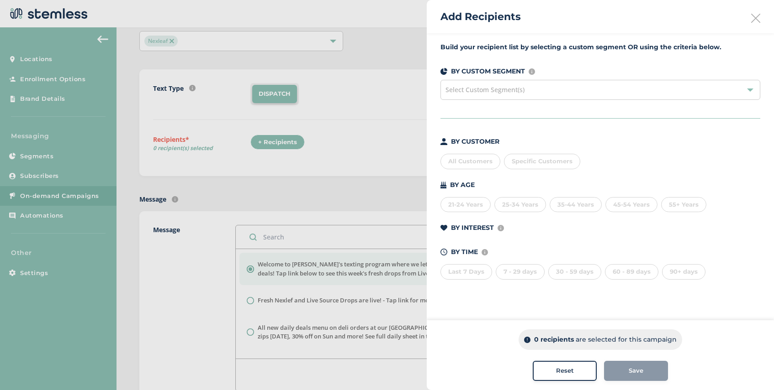
click at [549, 90] on div "Select Custom Segment(s)" at bounding box center [600, 90] width 320 height 20
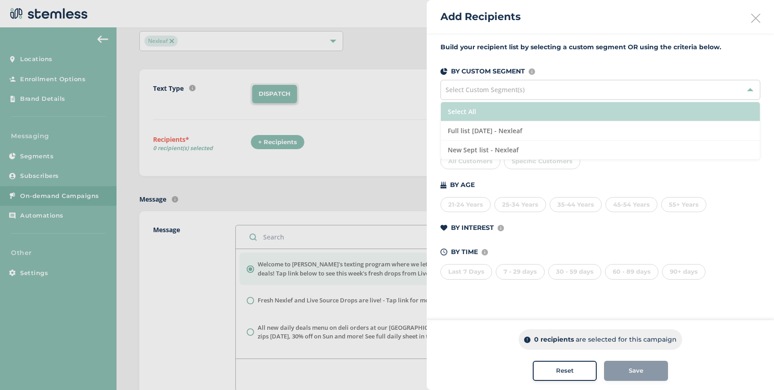
click at [527, 114] on li "Select All" at bounding box center [600, 111] width 319 height 19
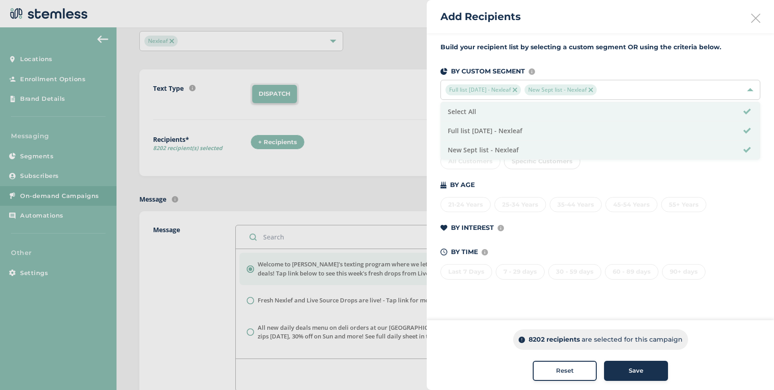
click at [468, 274] on div "Last 7 Days 7 - 29 days 30 - 59 days 60 - 89 days 90+ days" at bounding box center [600, 270] width 320 height 19
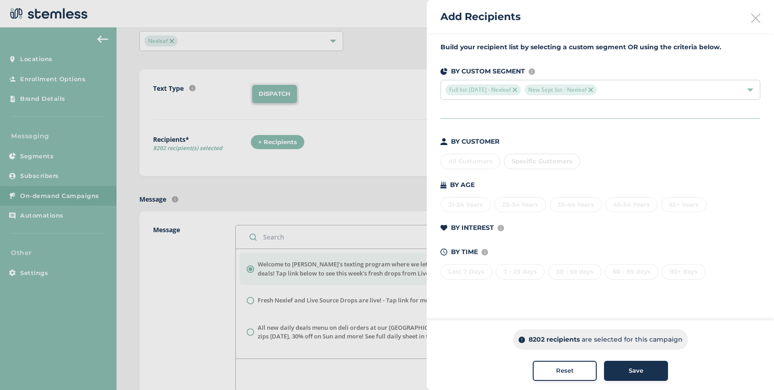
click at [614, 91] on div "Full list [DATE] - Nexleaf New Sept list - Nexleaf" at bounding box center [595, 89] width 301 height 11
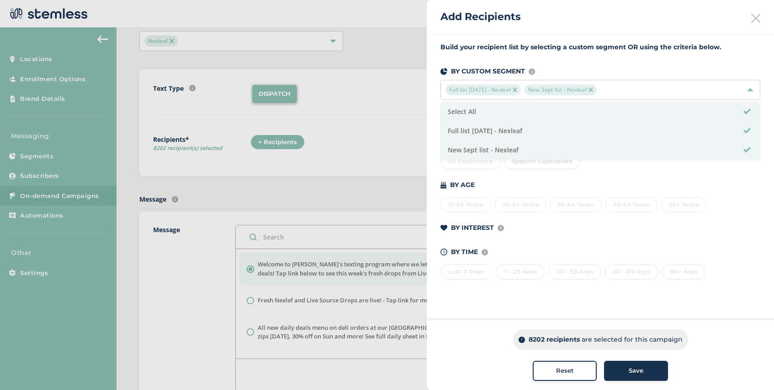
click at [604, 213] on div "BY CUSTOMER All Customers Specific Customers BY AGE [DEMOGRAPHIC_DATA] Years 25…" at bounding box center [600, 208] width 320 height 143
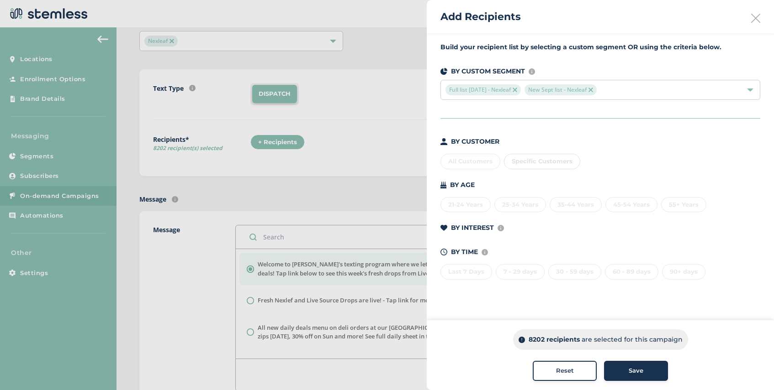
click at [517, 89] on img at bounding box center [514, 90] width 5 height 5
click at [626, 373] on div "Save" at bounding box center [635, 371] width 49 height 9
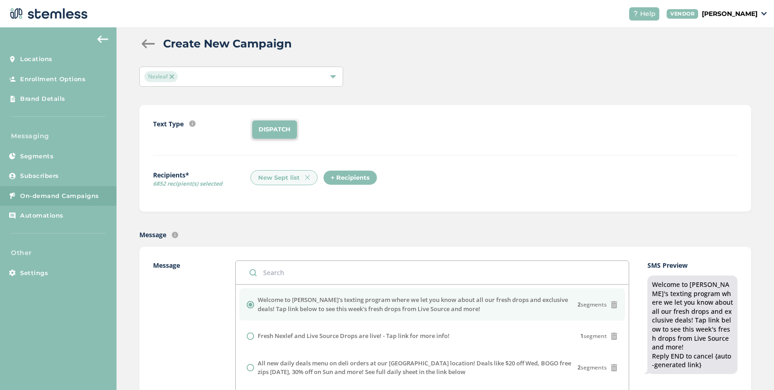
scroll to position [0, 0]
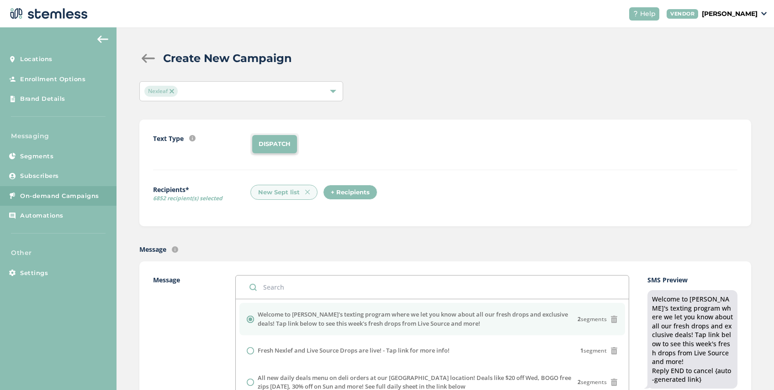
click at [338, 192] on div "+ Recipients" at bounding box center [350, 193] width 54 height 16
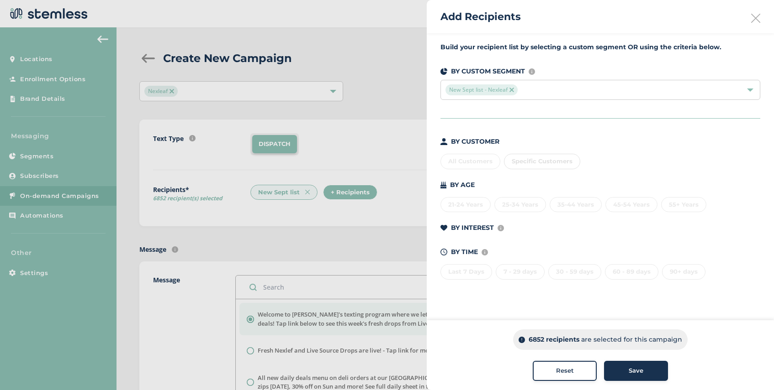
click at [755, 16] on icon at bounding box center [755, 18] width 9 height 9
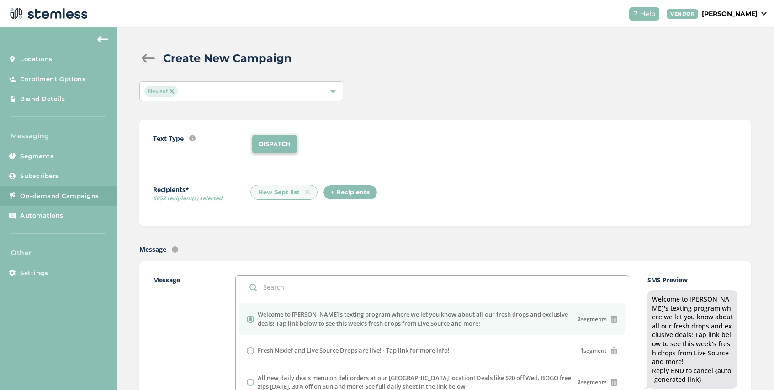
click at [308, 191] on img at bounding box center [307, 192] width 5 height 5
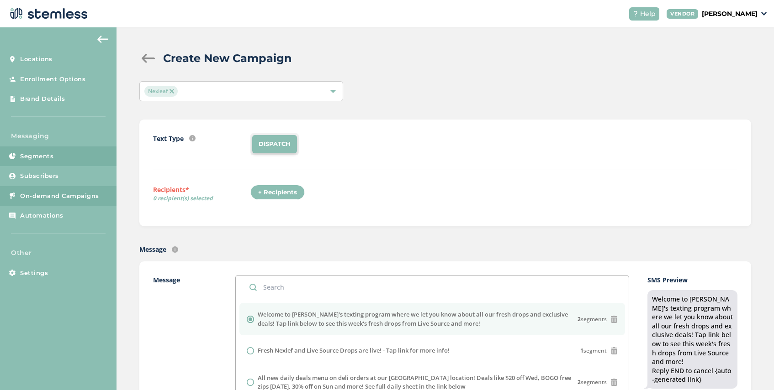
click at [60, 152] on link "Segments" at bounding box center [58, 157] width 116 height 20
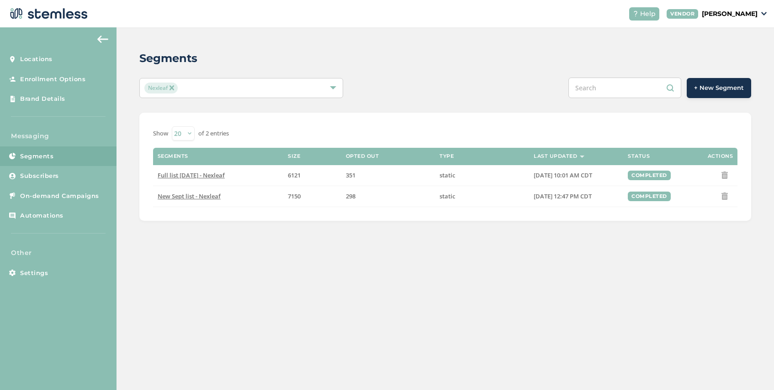
click at [726, 90] on span "+ New Segment" at bounding box center [719, 88] width 50 height 9
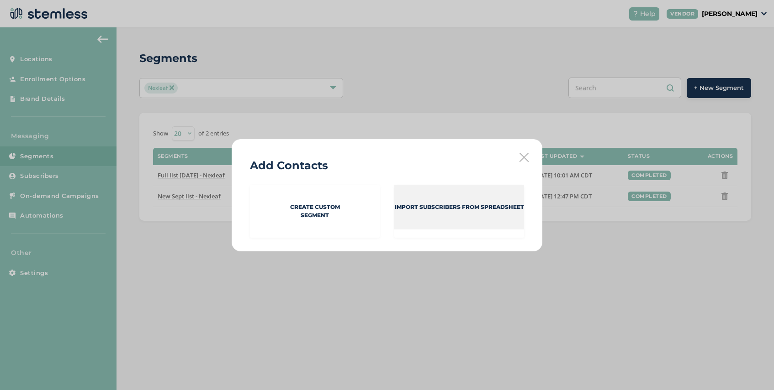
click at [422, 211] on div "Import Subscribers from spreadsheet" at bounding box center [459, 207] width 130 height 45
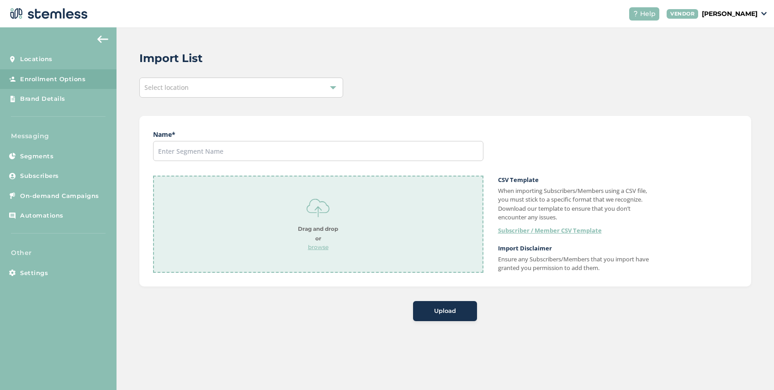
click at [182, 89] on span "Select location" at bounding box center [166, 87] width 44 height 9
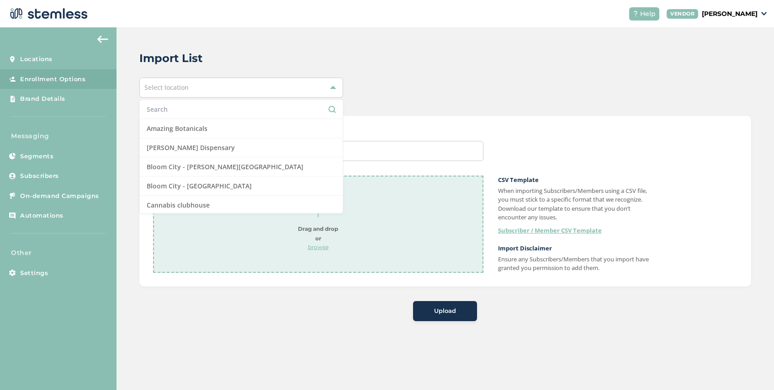
click at [178, 110] on input "text" at bounding box center [241, 110] width 189 height 10
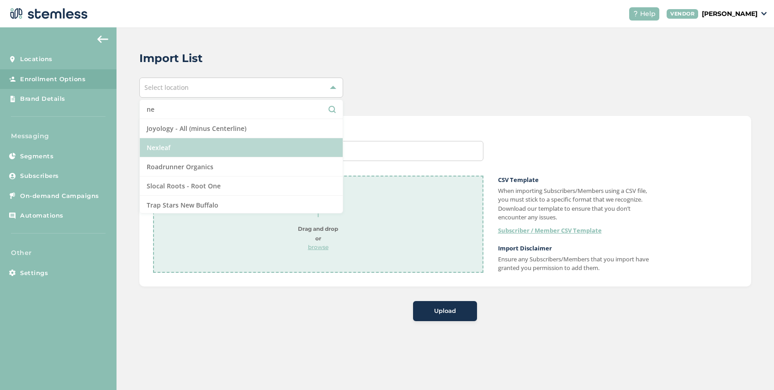
type input "ne"
click at [179, 146] on li "Nexleaf" at bounding box center [241, 147] width 203 height 19
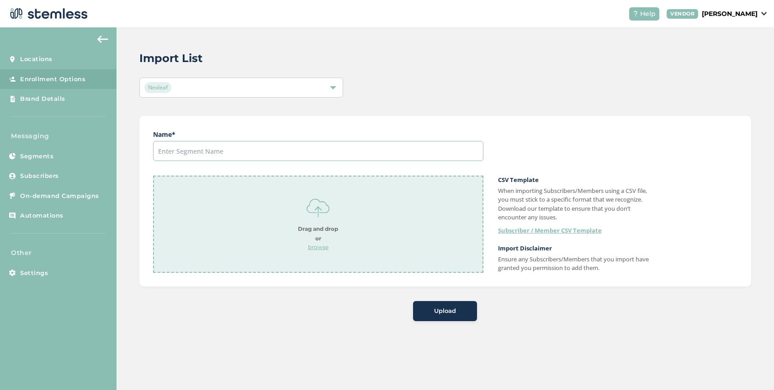
click at [180, 154] on input "text" at bounding box center [318, 151] width 330 height 20
type input "New group 9/18"
click at [318, 248] on p "browse" at bounding box center [318, 247] width 40 height 8
click at [458, 311] on div "Upload" at bounding box center [444, 311] width 49 height 9
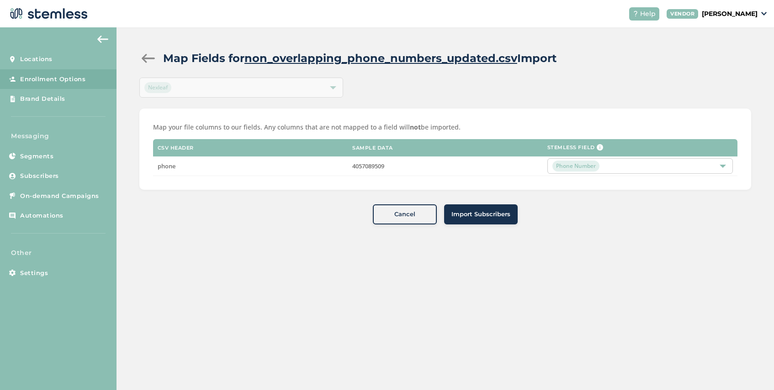
click at [475, 211] on span "Import Subscribers" at bounding box center [480, 214] width 59 height 9
